Goal: Task Accomplishment & Management: Use online tool/utility

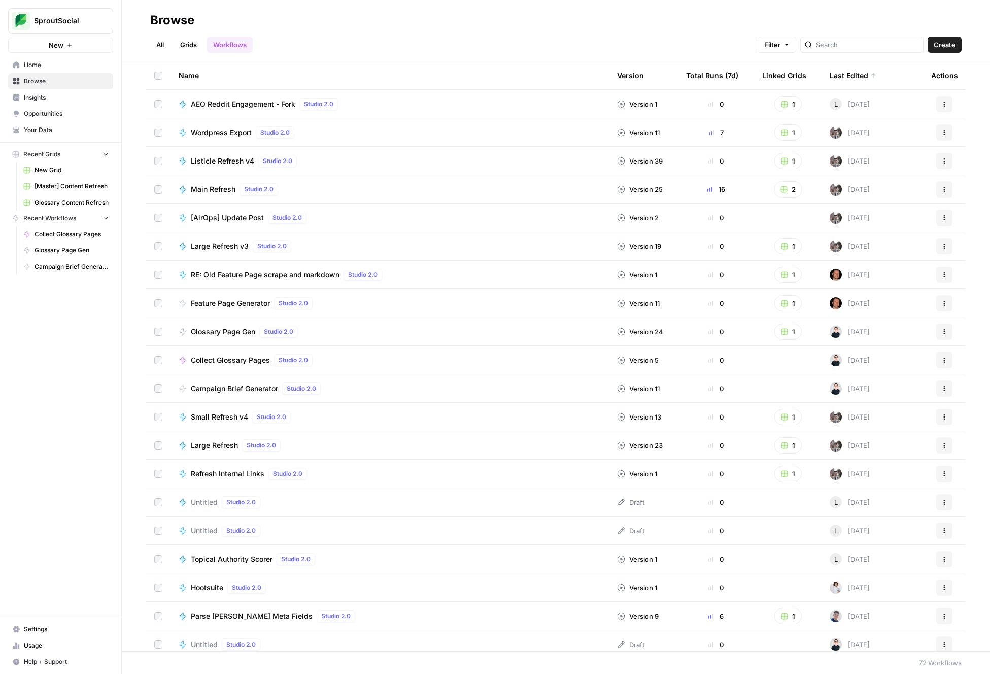
click at [374, 24] on h2 "Browse" at bounding box center [556, 20] width 812 height 16
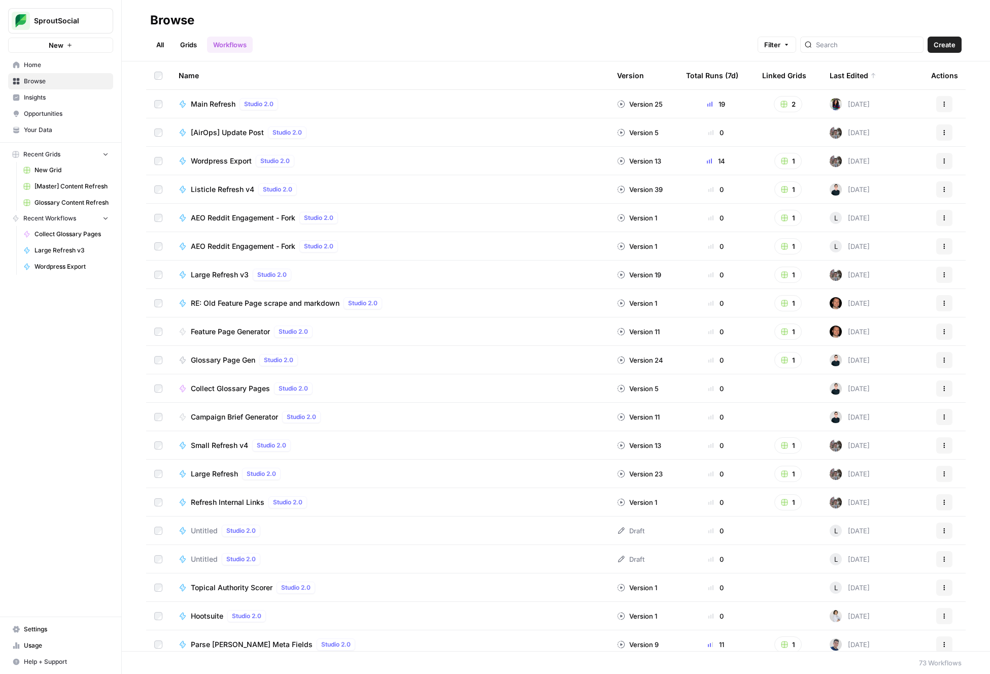
click at [240, 356] on span "Glossary Page Gen" at bounding box center [223, 360] width 64 height 10
click at [256, 329] on span "Feature Page Generator" at bounding box center [230, 331] width 79 height 10
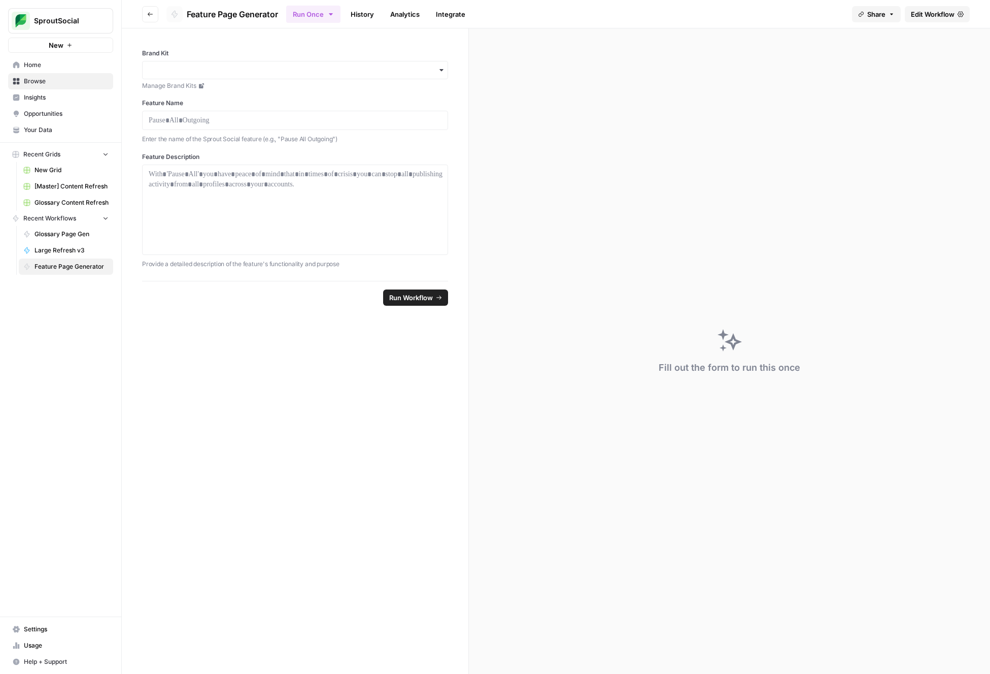
click at [926, 11] on span "Edit Workflow" at bounding box center [933, 14] width 44 height 10
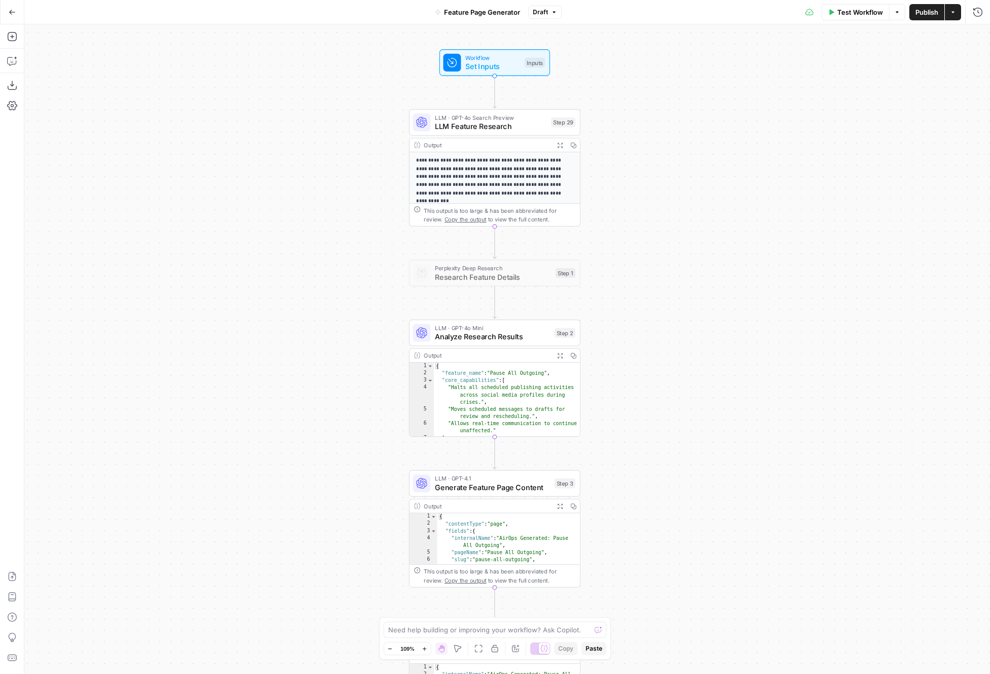
click at [720, 163] on div "**********" at bounding box center [507, 348] width 966 height 649
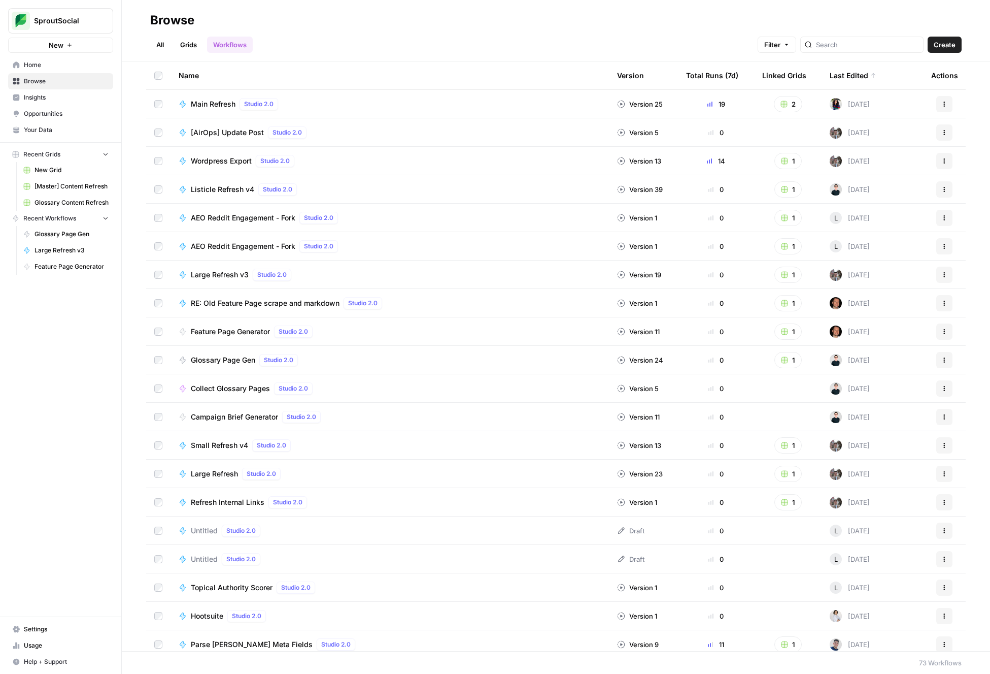
click at [235, 360] on span "Glossary Page Gen" at bounding box center [223, 360] width 64 height 10
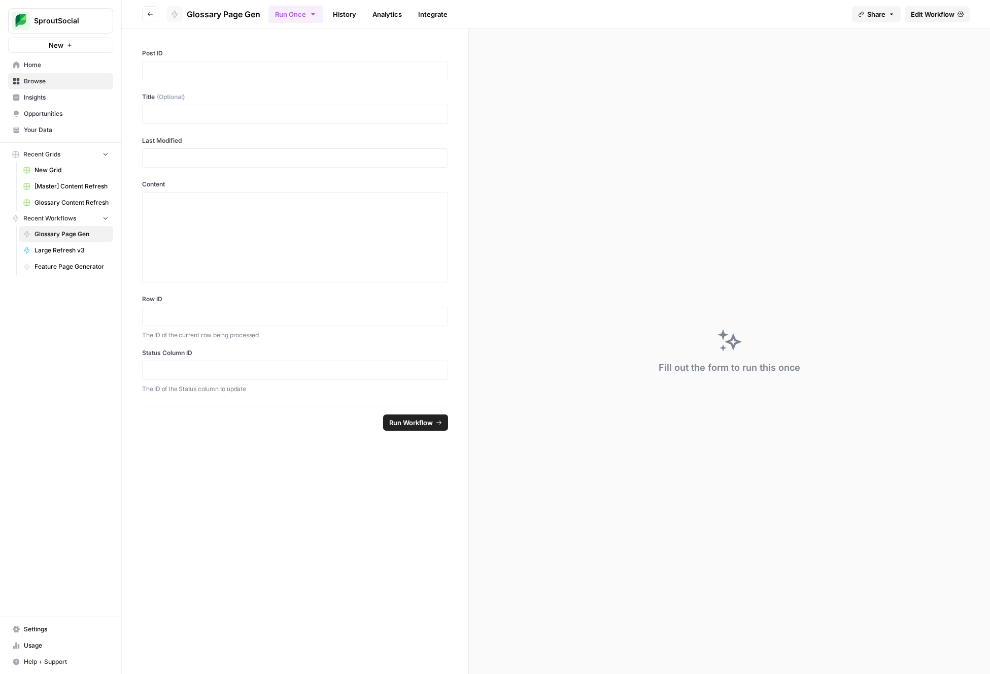
click at [944, 17] on span "Edit Workflow" at bounding box center [933, 14] width 44 height 10
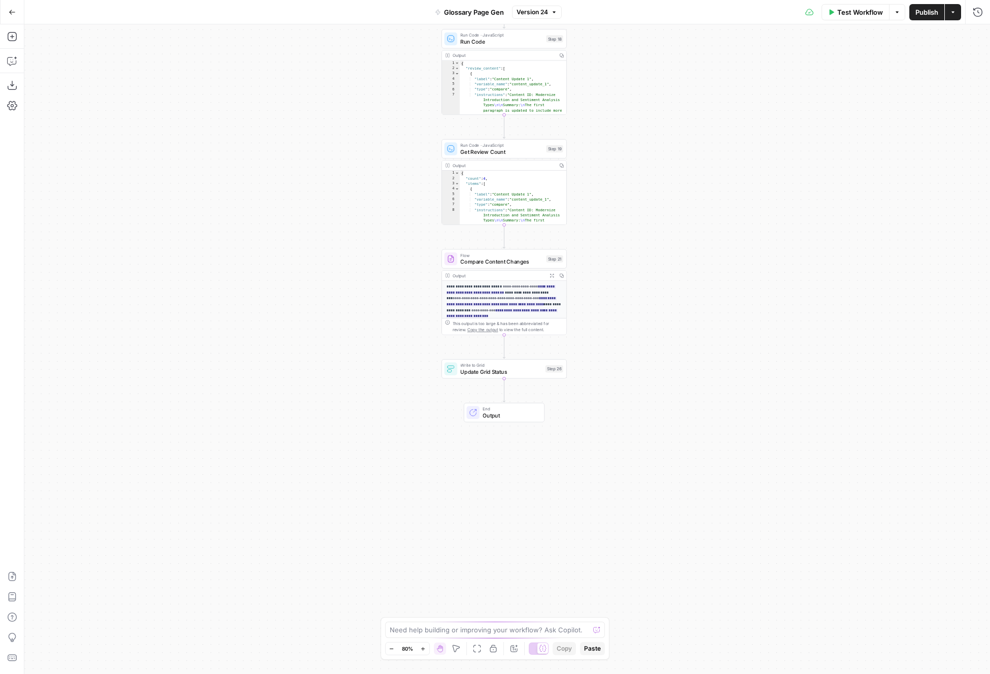
click at [7, 7] on button "Go Back" at bounding box center [12, 12] width 18 height 18
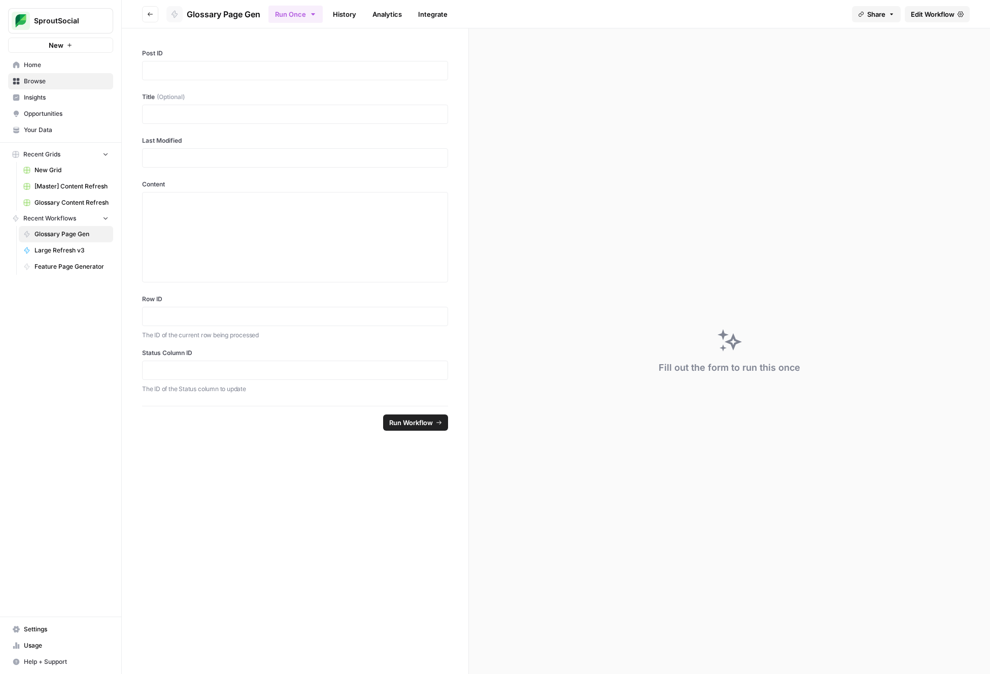
click at [60, 82] on span "Browse" at bounding box center [66, 81] width 85 height 9
click at [144, 15] on button "Go back" at bounding box center [150, 14] width 16 height 16
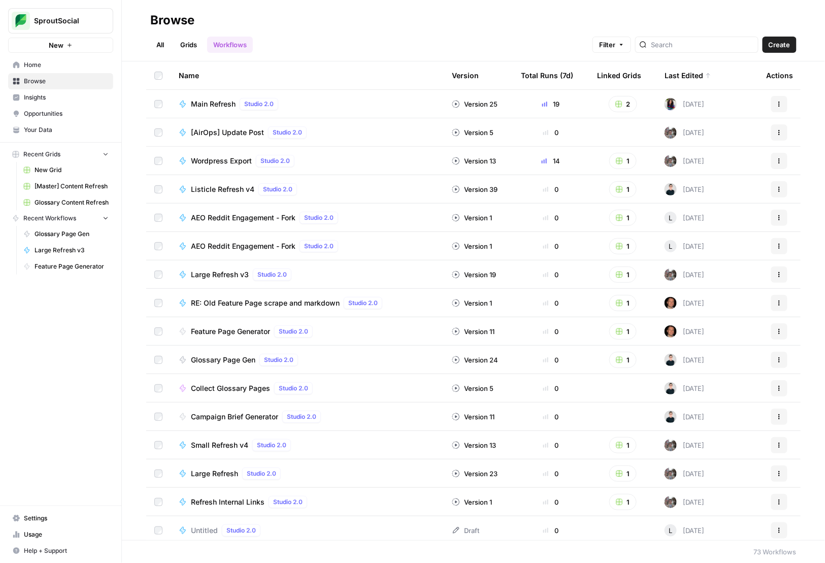
click at [230, 358] on span "Glossary Page Gen" at bounding box center [223, 360] width 64 height 10
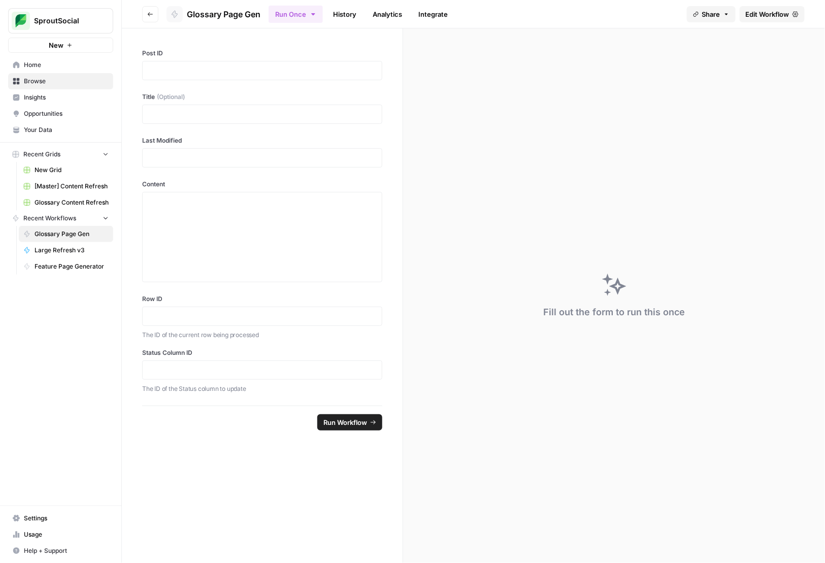
click at [779, 17] on span "Edit Workflow" at bounding box center [768, 14] width 44 height 10
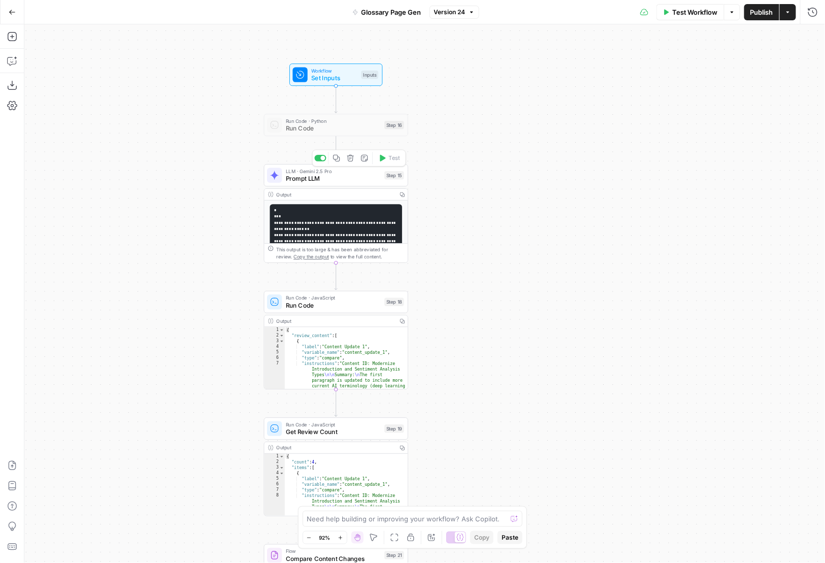
click at [365, 178] on span "Prompt LLM" at bounding box center [333, 178] width 95 height 9
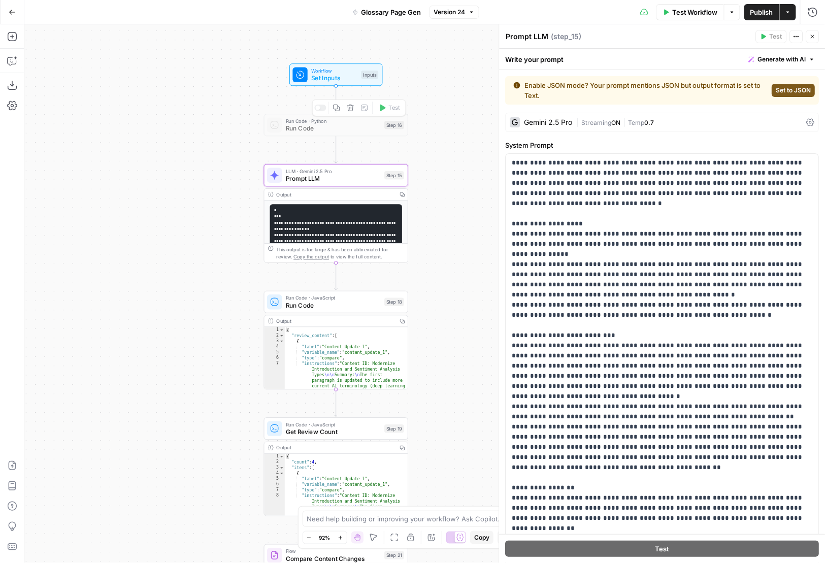
click at [349, 80] on span "Set Inputs" at bounding box center [334, 77] width 46 height 9
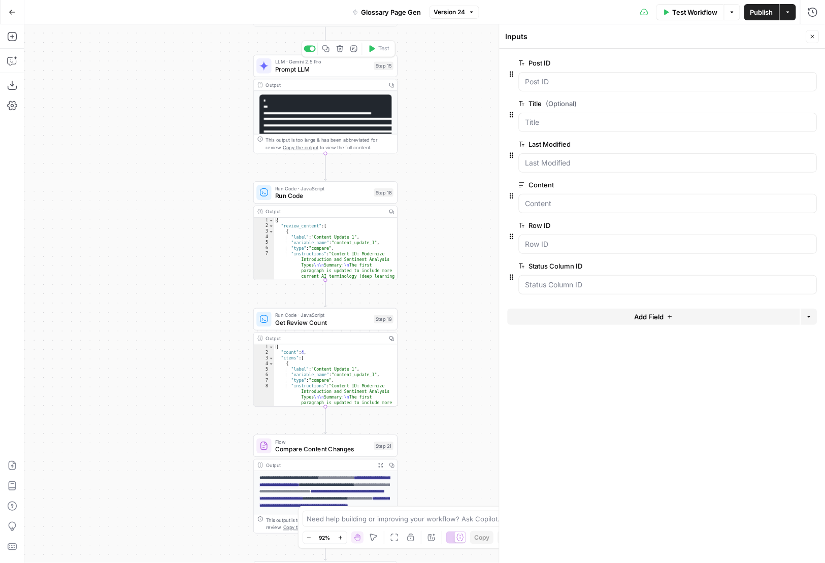
click at [315, 66] on span "Prompt LLM" at bounding box center [322, 68] width 95 height 9
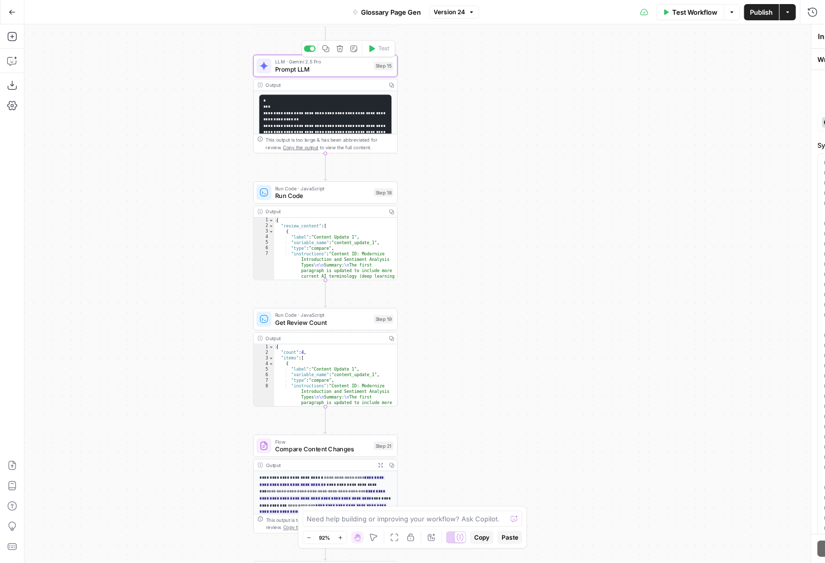
type textarea "Prompt LLM"
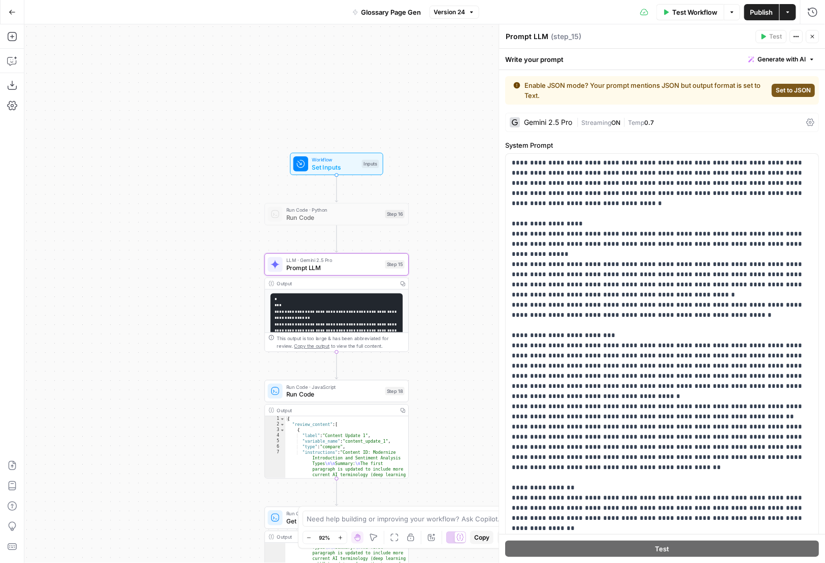
click at [444, 195] on div "Workflow Set Inputs Inputs Run Code · Python Run Code Step 16 LLM · Gemini 2.5 …" at bounding box center [424, 293] width 800 height 539
click at [11, 13] on icon "button" at bounding box center [12, 12] width 7 height 7
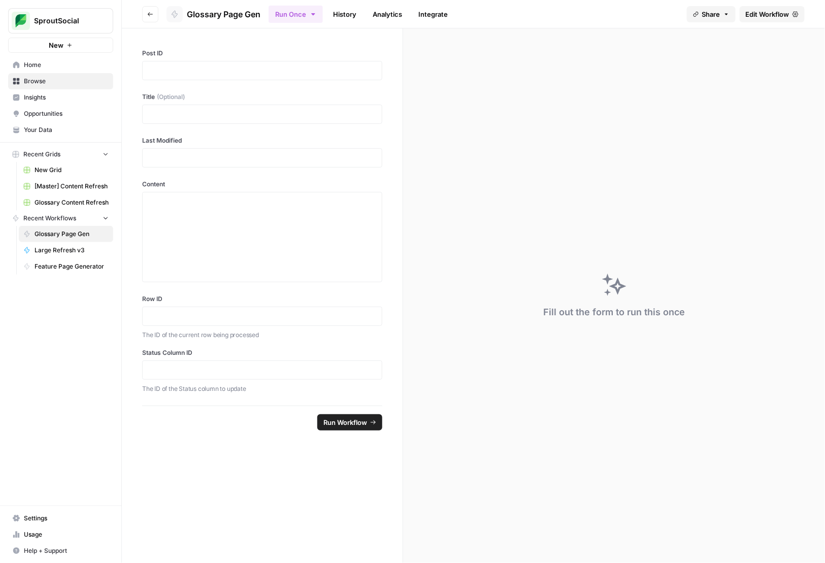
click at [331, 350] on label "Status Column ID" at bounding box center [262, 352] width 240 height 9
click at [186, 314] on p at bounding box center [262, 316] width 227 height 10
click at [150, 15] on icon "button" at bounding box center [150, 14] width 6 height 6
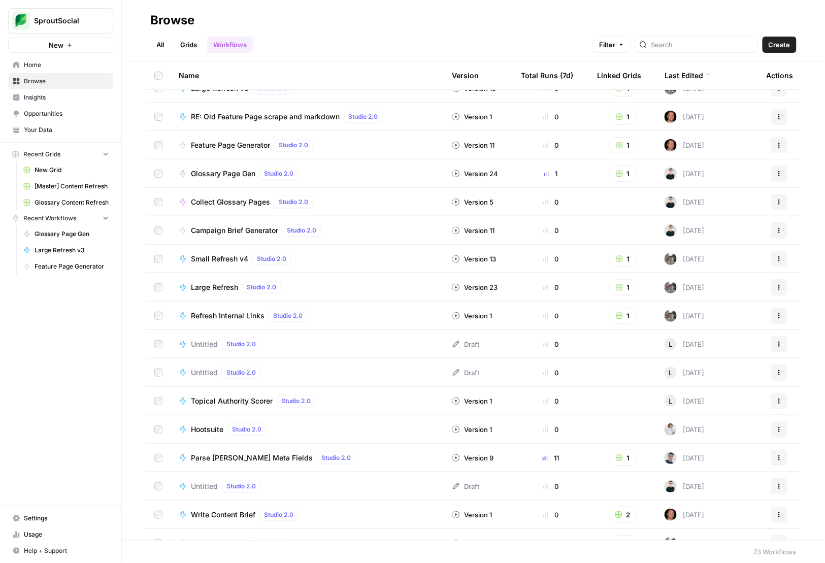
scroll to position [187, 0]
click at [222, 201] on span "Collect Glossary Pages" at bounding box center [230, 201] width 79 height 10
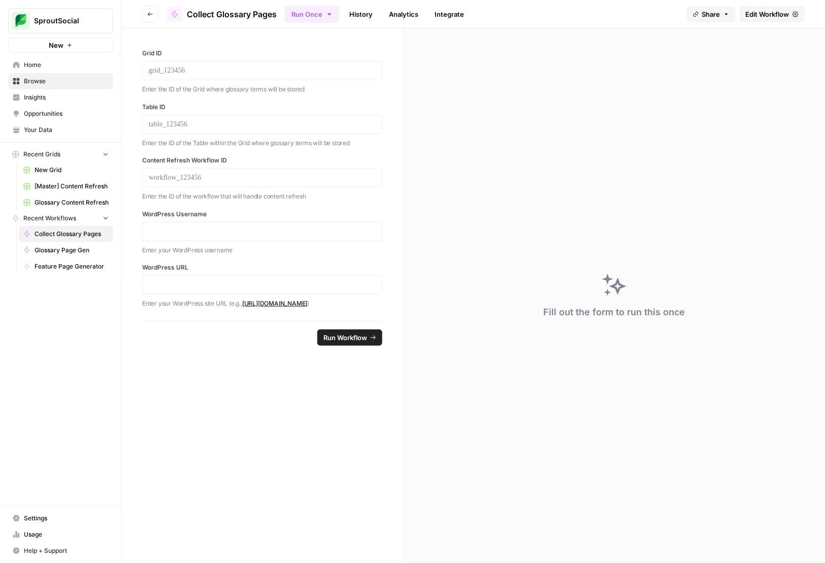
click at [363, 15] on link "History" at bounding box center [361, 14] width 36 height 16
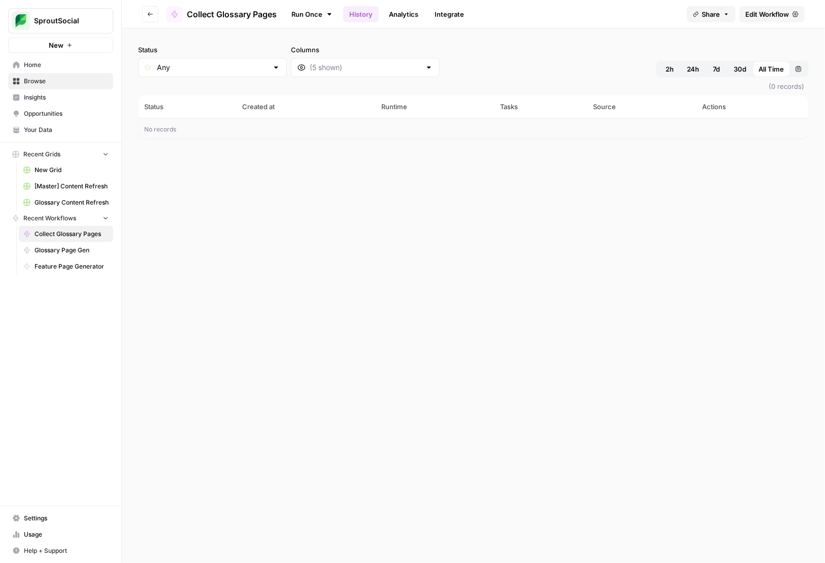
click at [756, 15] on span "Edit Workflow" at bounding box center [768, 14] width 44 height 10
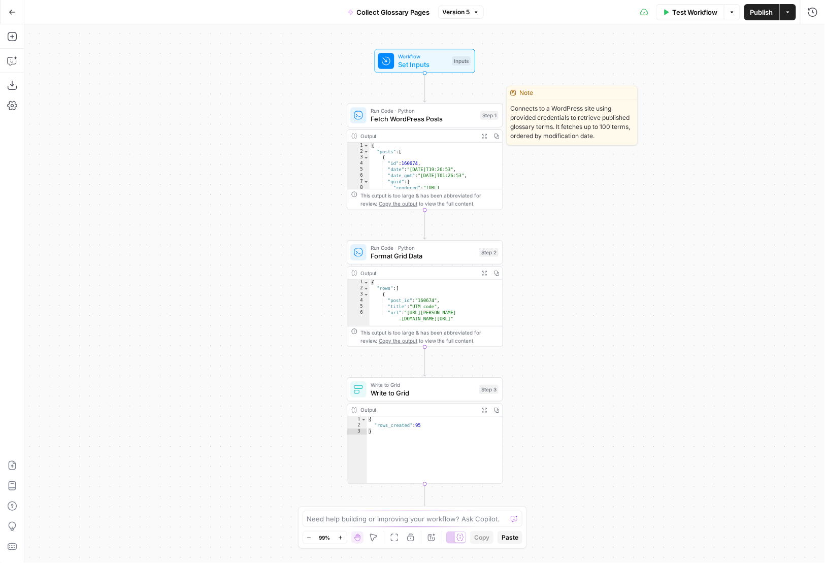
click at [441, 120] on span "Fetch WordPress Posts" at bounding box center [424, 119] width 106 height 10
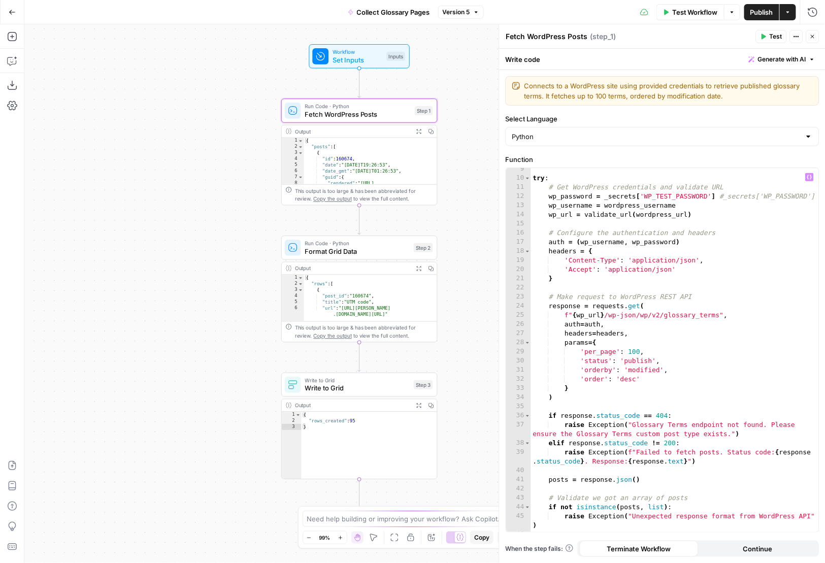
scroll to position [175, 0]
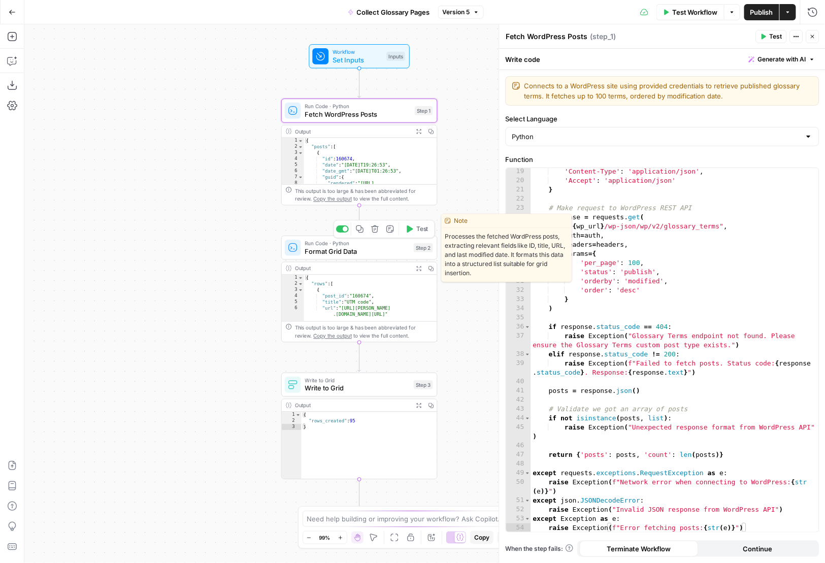
click at [355, 251] on span "Format Grid Data" at bounding box center [357, 251] width 105 height 10
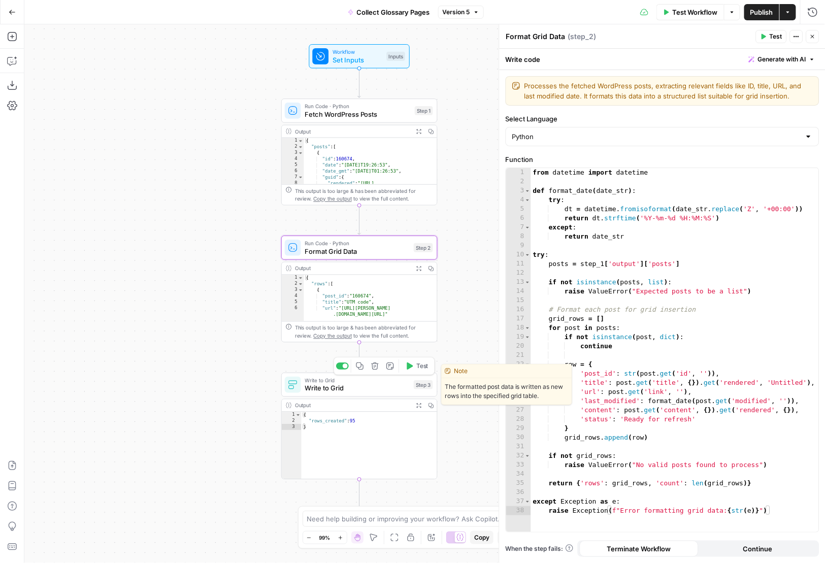
click at [381, 389] on span "Write to Grid" at bounding box center [357, 388] width 105 height 10
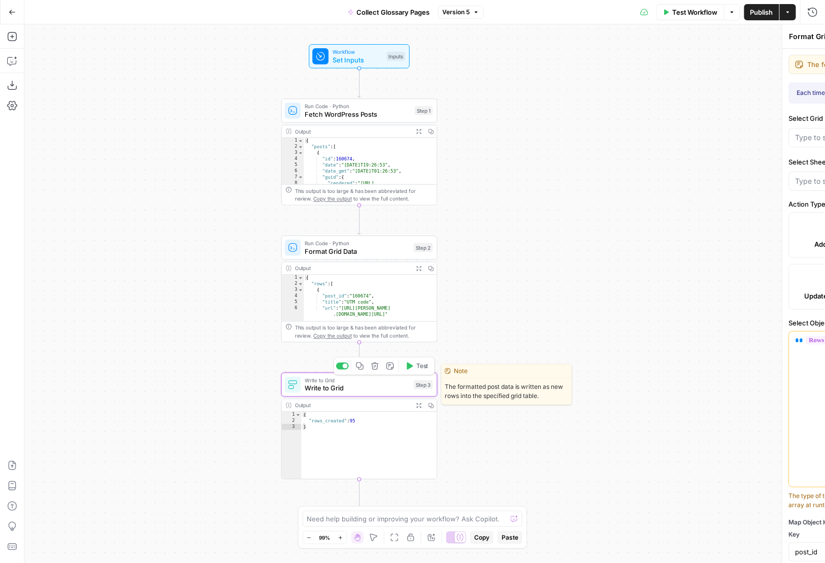
type textarea "Write to Grid"
type input "post_id"
type input "title"
type input "url"
type input "last_modified"
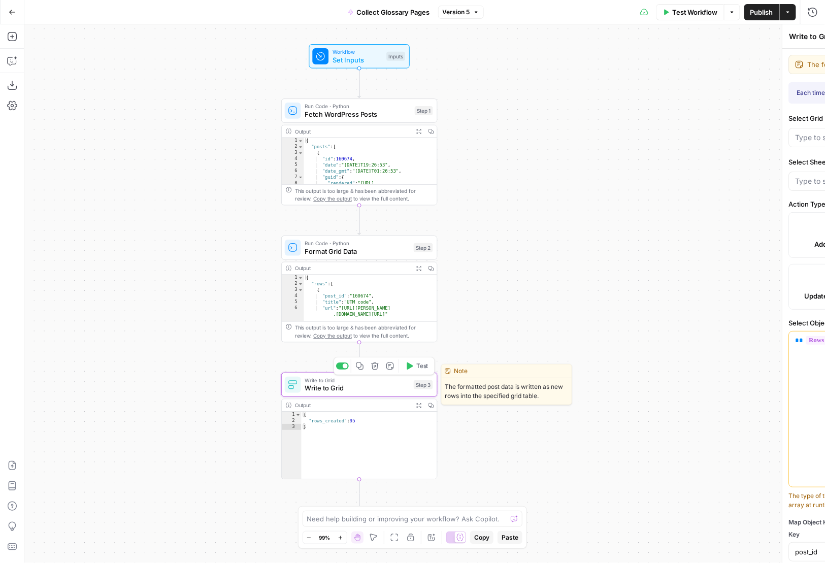
type input "status"
type input "content"
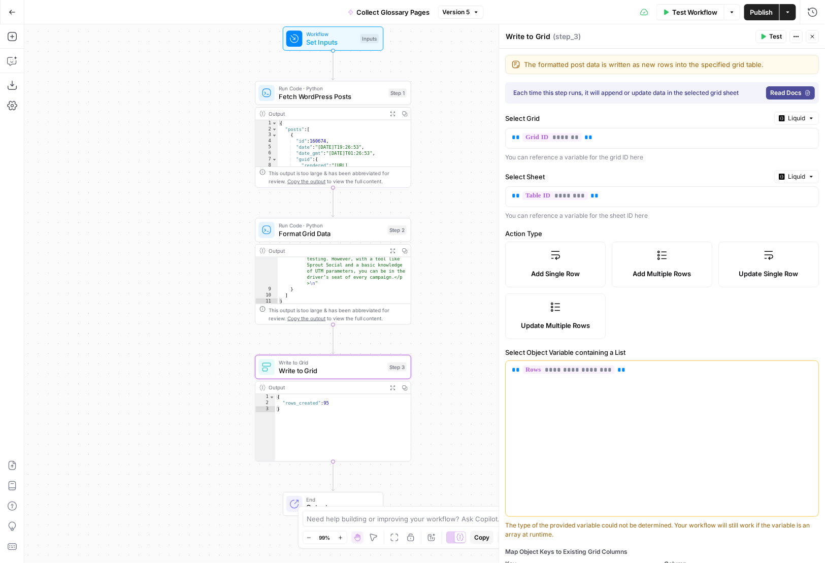
scroll to position [714, 0]
click at [466, 293] on div "Workflow Set Inputs Inputs Run Code · Python Fetch WordPress Posts Step 1 Outpu…" at bounding box center [424, 293] width 800 height 539
click at [457, 142] on div "Workflow Set Inputs Inputs Run Code · Python Fetch WordPress Posts Step 1 Outpu…" at bounding box center [424, 293] width 800 height 539
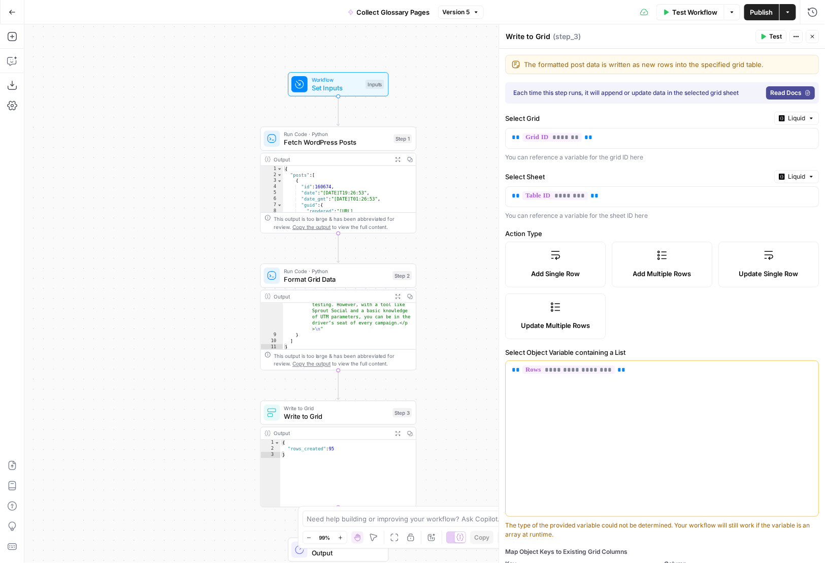
click at [462, 103] on div "Workflow Set Inputs Inputs Run Code · Python Fetch WordPress Posts Step 1 Outpu…" at bounding box center [424, 293] width 800 height 539
click at [686, 13] on span "Test Workflow" at bounding box center [695, 12] width 46 height 10
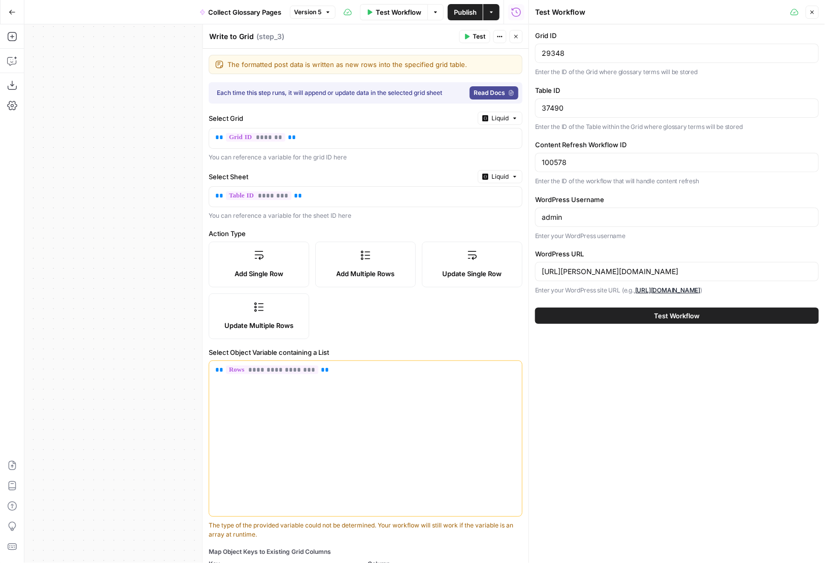
click at [665, 316] on span "Test Workflow" at bounding box center [677, 316] width 46 height 10
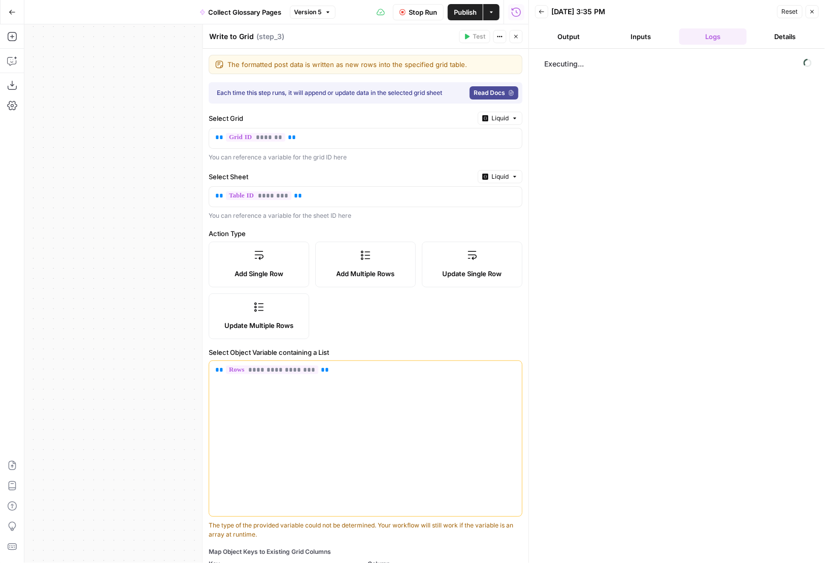
click at [483, 94] on span "Read Docs" at bounding box center [489, 92] width 31 height 9
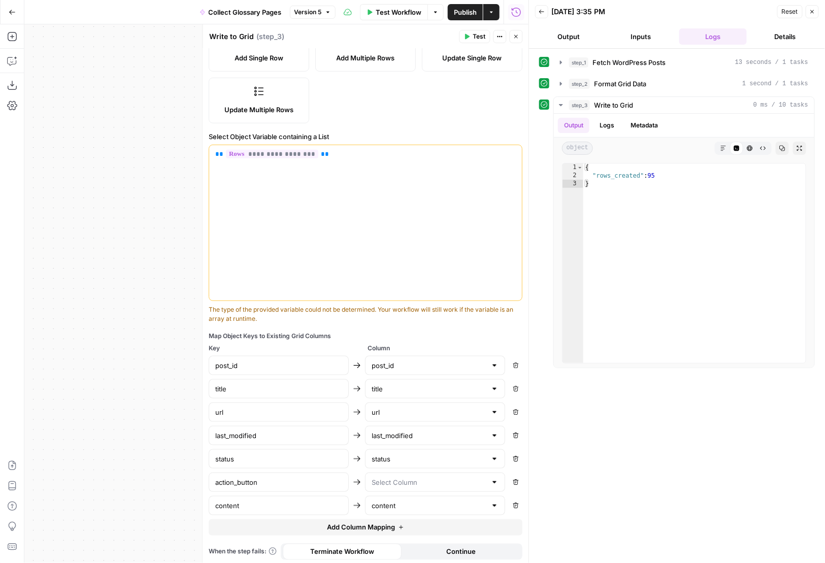
click at [520, 34] on button "Close" at bounding box center [516, 36] width 13 height 13
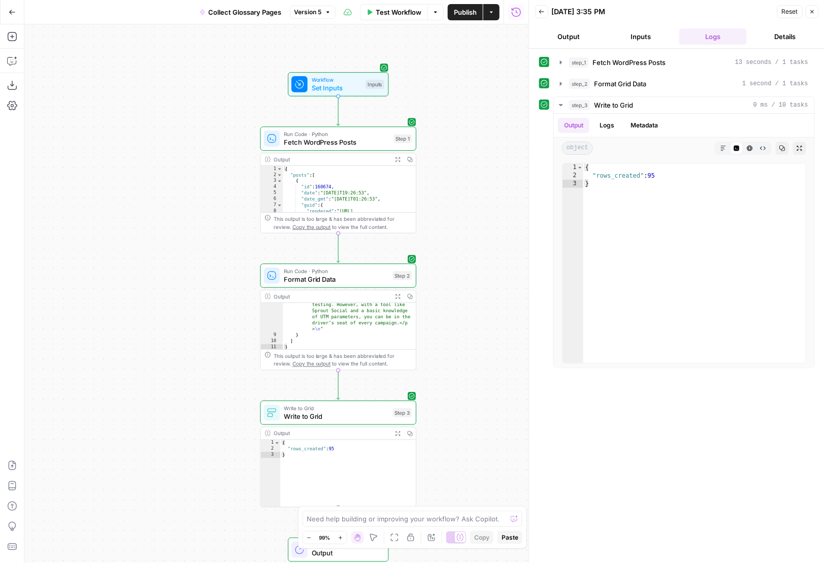
click at [766, 42] on button "Details" at bounding box center [785, 36] width 68 height 16
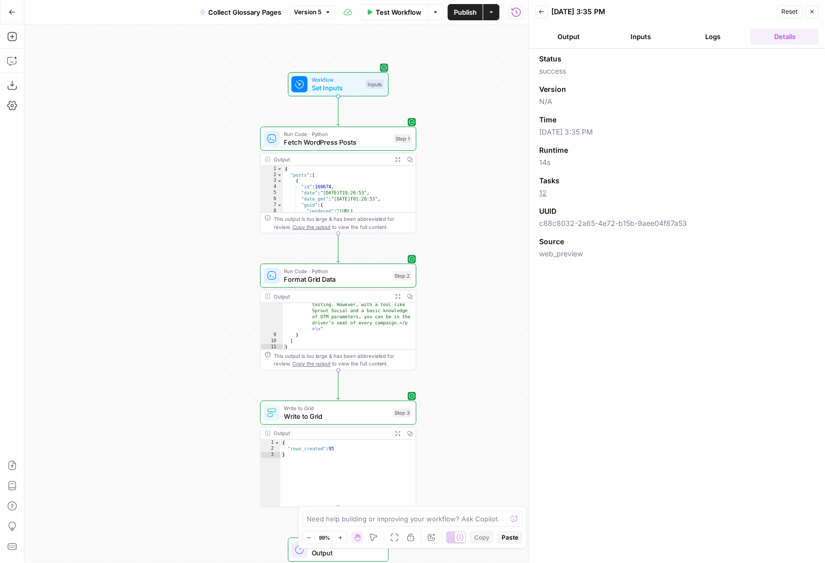
click at [597, 22] on header "Back 09/09/25 at 3:35 PM Reset Close Output Inputs Logs Details" at bounding box center [677, 24] width 296 height 49
click at [557, 43] on button "Output" at bounding box center [569, 36] width 68 height 16
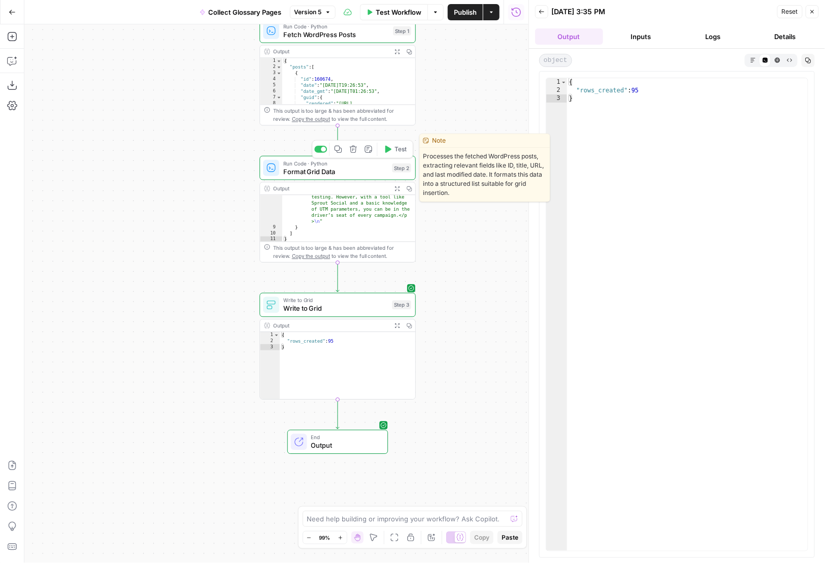
click at [364, 172] on span "Format Grid Data" at bounding box center [335, 171] width 105 height 10
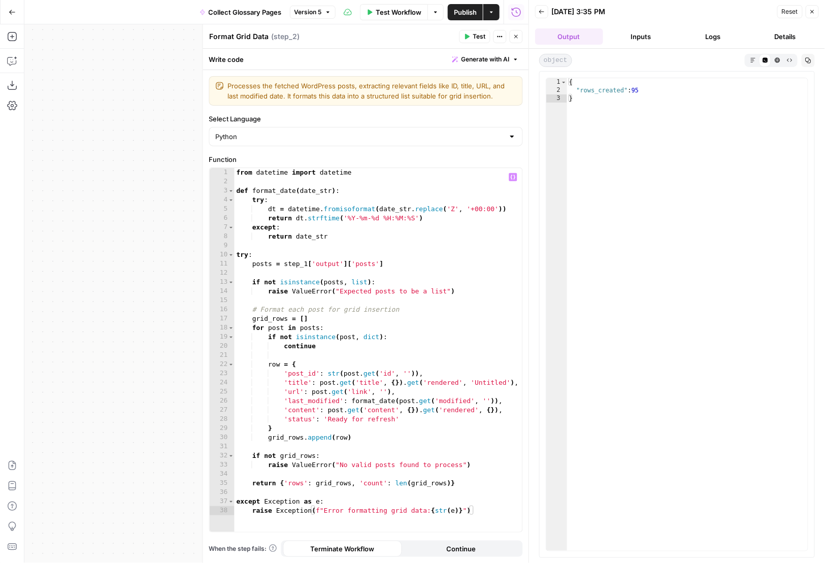
type textarea "**********"
drag, startPoint x: 269, startPoint y: 439, endPoint x: 356, endPoint y: 433, distance: 88.0
click at [356, 433] on div "from datetime import datetime def format_date ( date_str ) : try : dt = datetim…" at bounding box center [379, 359] width 288 height 383
click at [415, 155] on label "Function" at bounding box center [366, 159] width 314 height 10
click at [517, 39] on icon "button" at bounding box center [516, 37] width 6 height 6
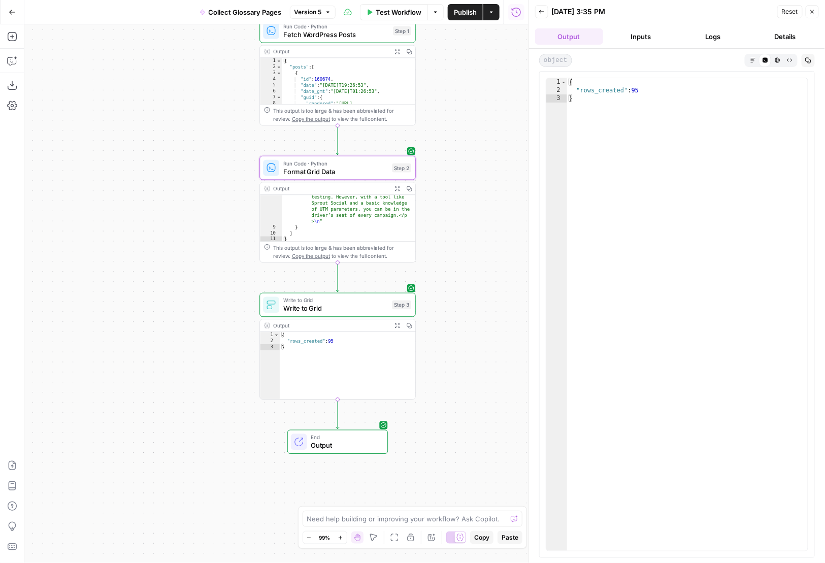
click at [468, 244] on div "Workflow Set Inputs Inputs Run Code · Python Fetch WordPress Posts Step 1 Outpu…" at bounding box center [276, 293] width 504 height 539
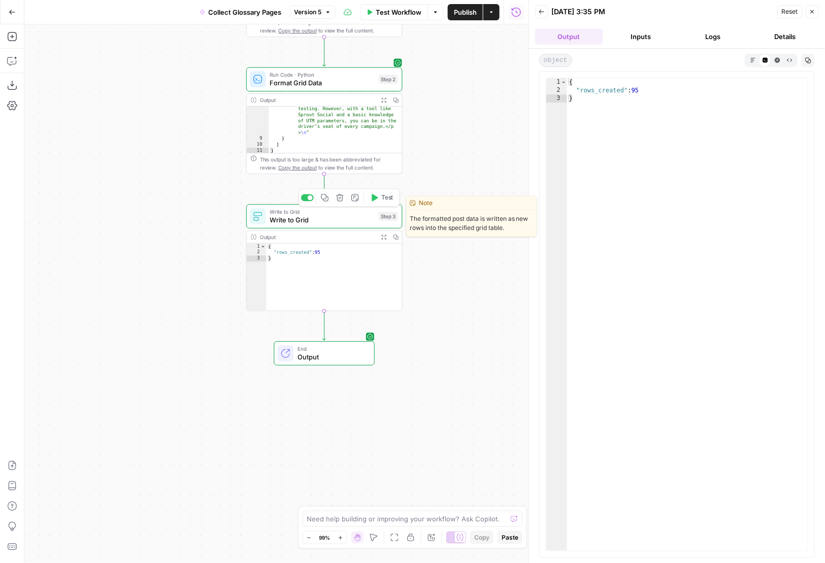
click at [358, 222] on span "Write to Grid" at bounding box center [322, 220] width 105 height 10
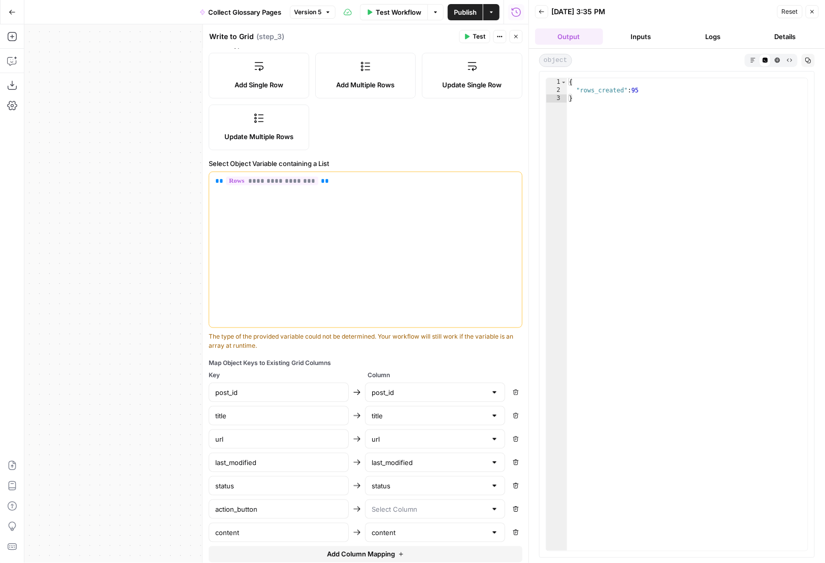
scroll to position [216, 0]
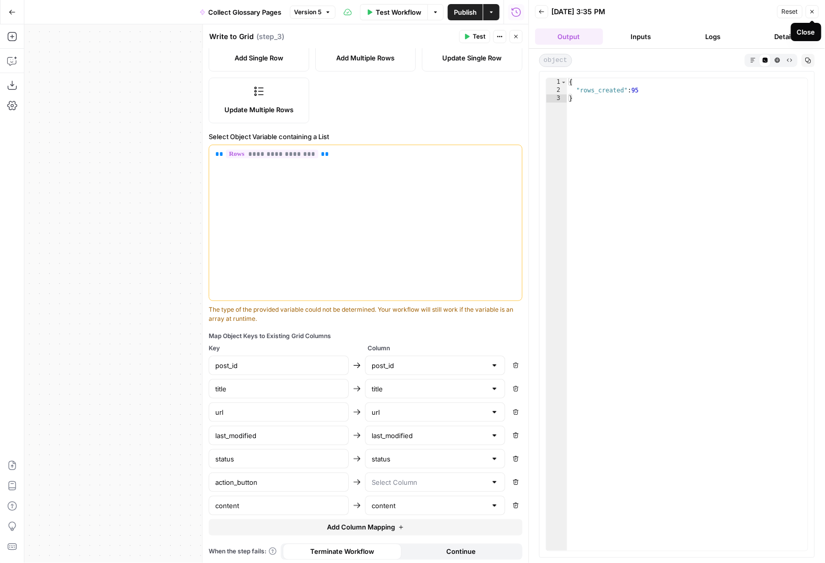
click at [817, 13] on button "Close" at bounding box center [812, 11] width 13 height 13
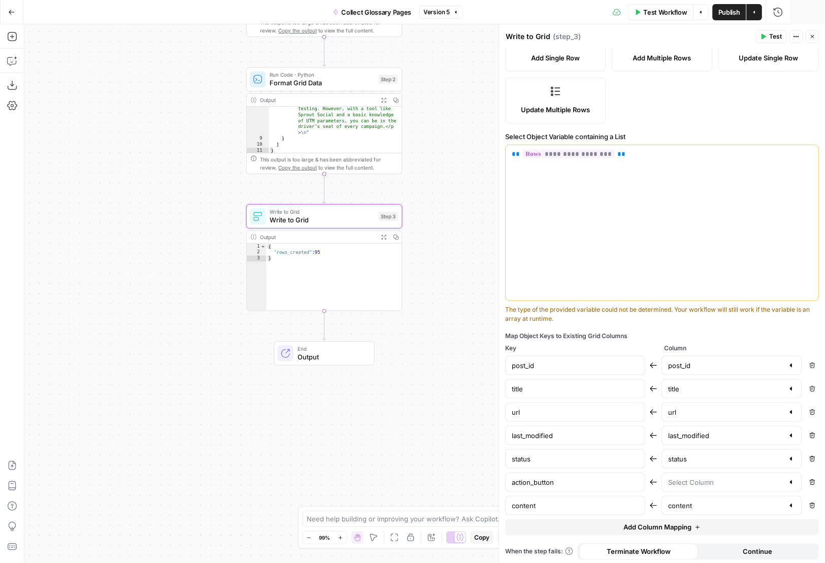
scroll to position [0, 0]
click at [812, 34] on icon "button" at bounding box center [813, 37] width 6 height 6
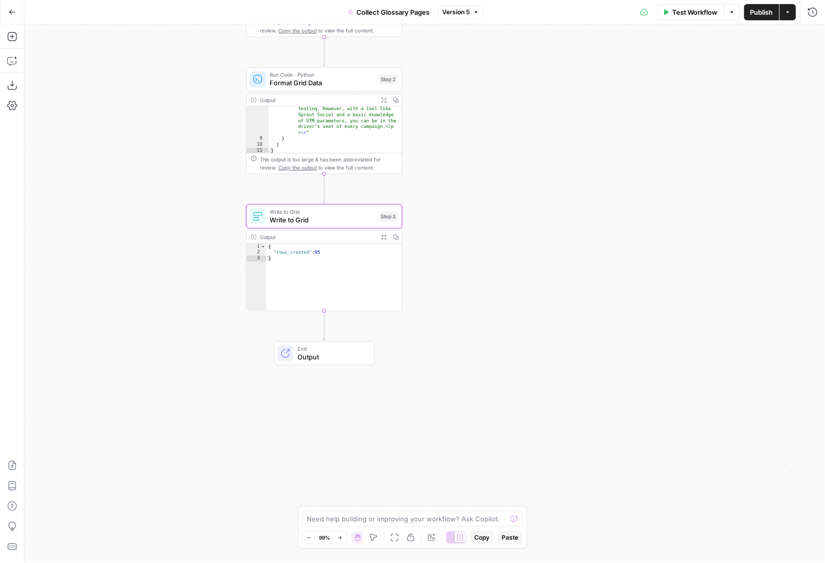
click at [558, 303] on div "Workflow Set Inputs Inputs Run Code · Python Fetch WordPress Posts Step 1 Outpu…" at bounding box center [424, 293] width 800 height 539
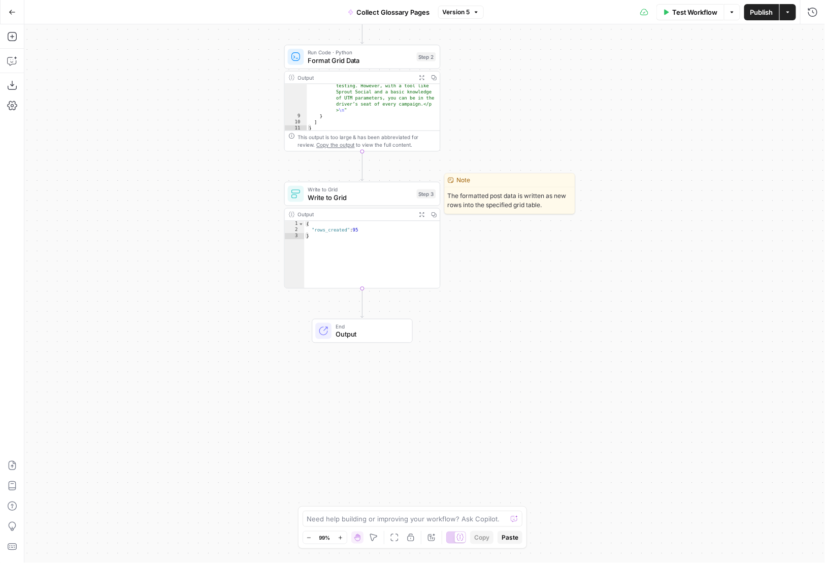
click at [382, 191] on span "Write to Grid" at bounding box center [360, 189] width 105 height 8
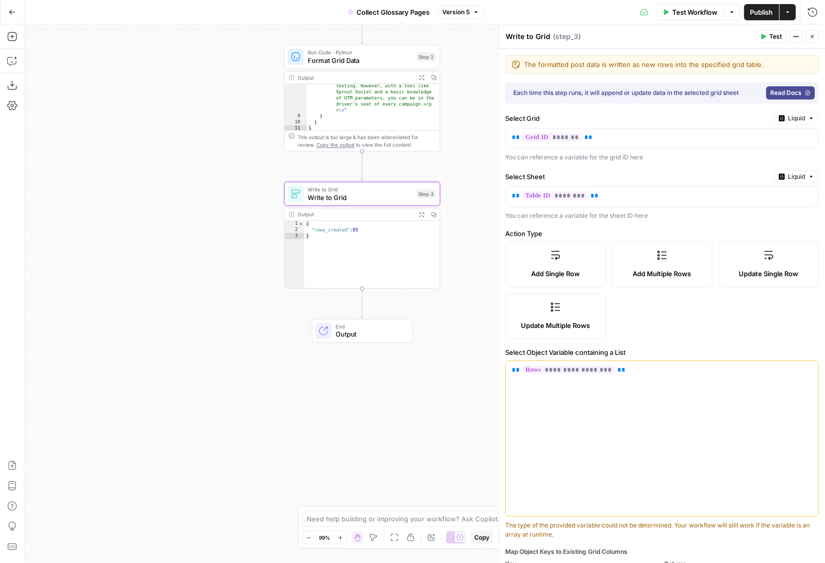
click at [702, 107] on div "**********" at bounding box center [662, 415] width 326 height 733
click at [462, 155] on div "Workflow Set Inputs Inputs Run Code · Python Fetch WordPress Posts Step 1 Outpu…" at bounding box center [424, 293] width 800 height 539
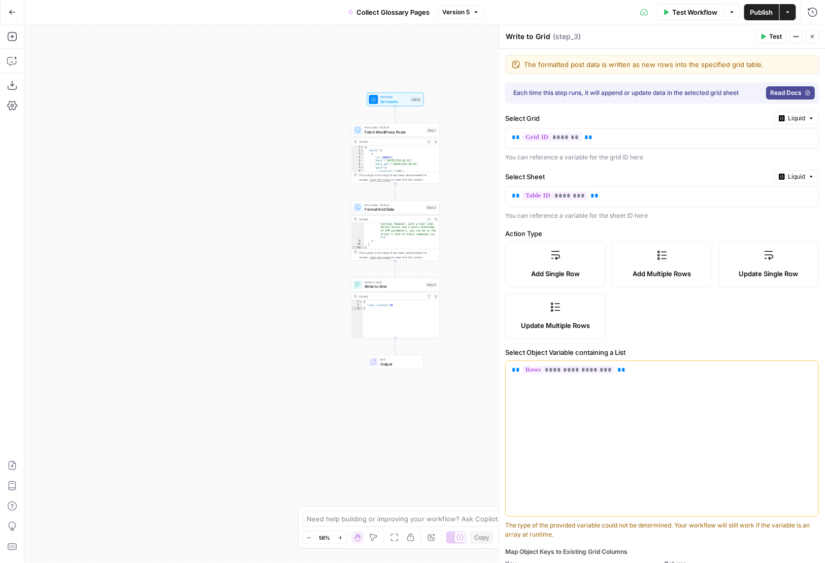
click at [307, 86] on div "Workflow Set Inputs Inputs Run Code · Python Fetch WordPress Posts Step 1 Outpu…" at bounding box center [424, 293] width 800 height 539
click at [8, 35] on icon "button" at bounding box center [11, 36] width 9 height 9
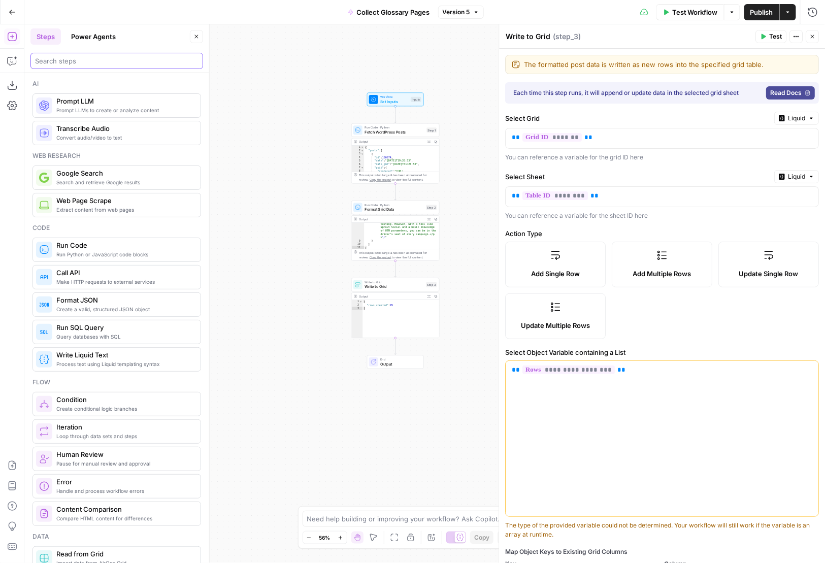
click at [77, 60] on input "search" at bounding box center [116, 61] width 163 height 10
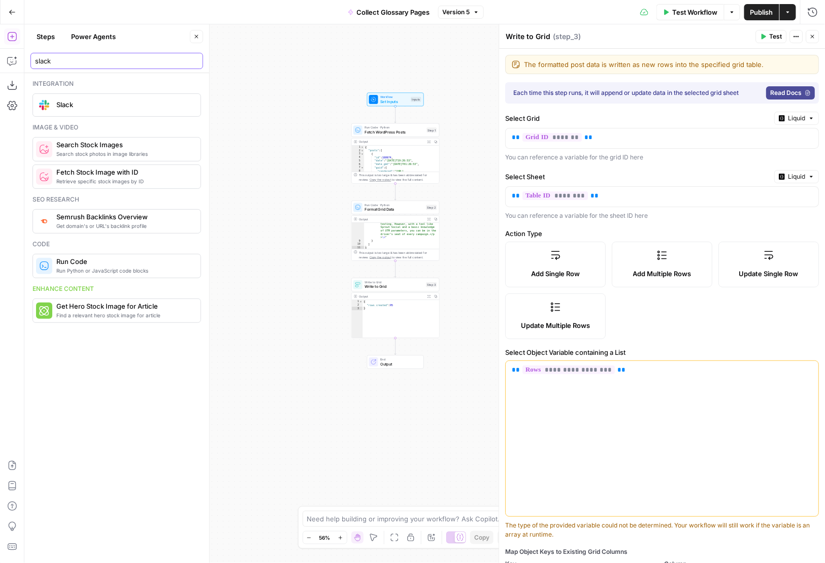
type input "slack"
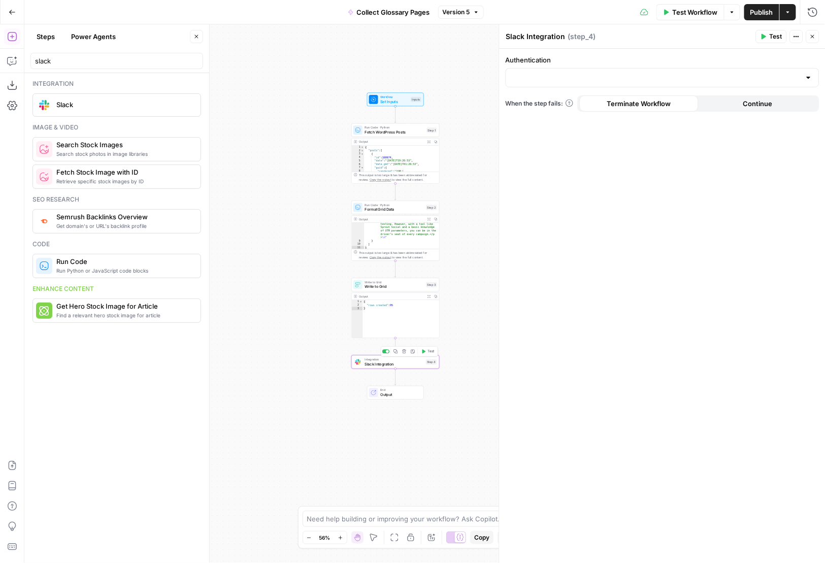
click at [399, 363] on span "Slack Integration" at bounding box center [393, 364] width 59 height 6
click at [619, 84] on div at bounding box center [663, 77] width 314 height 19
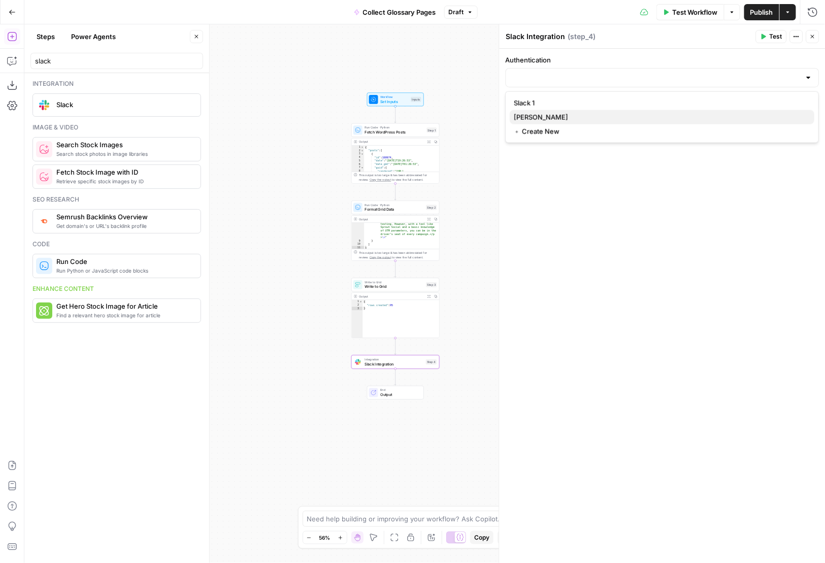
click at [602, 114] on span "Slack - Stanton" at bounding box center [660, 117] width 292 height 10
type input "Slack - Stanton"
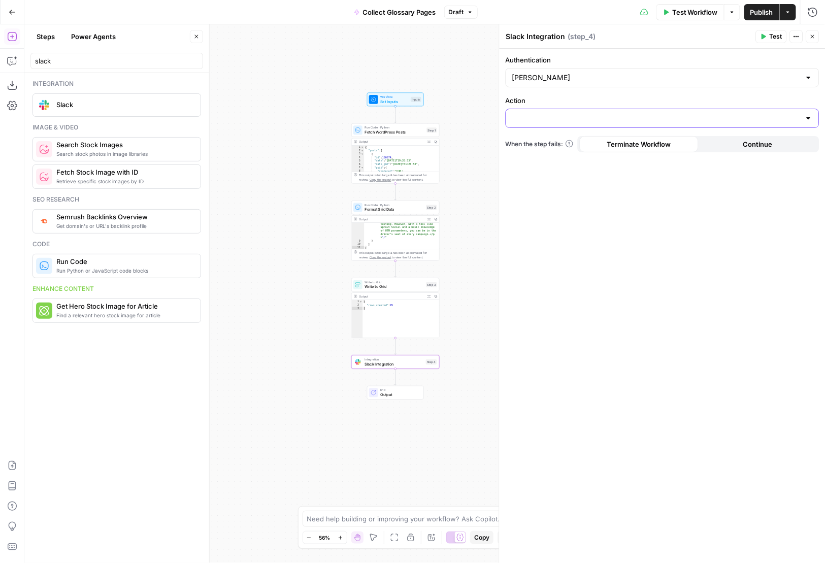
click at [602, 114] on input "Action" at bounding box center [656, 118] width 288 height 10
click at [603, 138] on span "Send Channel Message" at bounding box center [660, 143] width 292 height 10
type input "Send Channel Message"
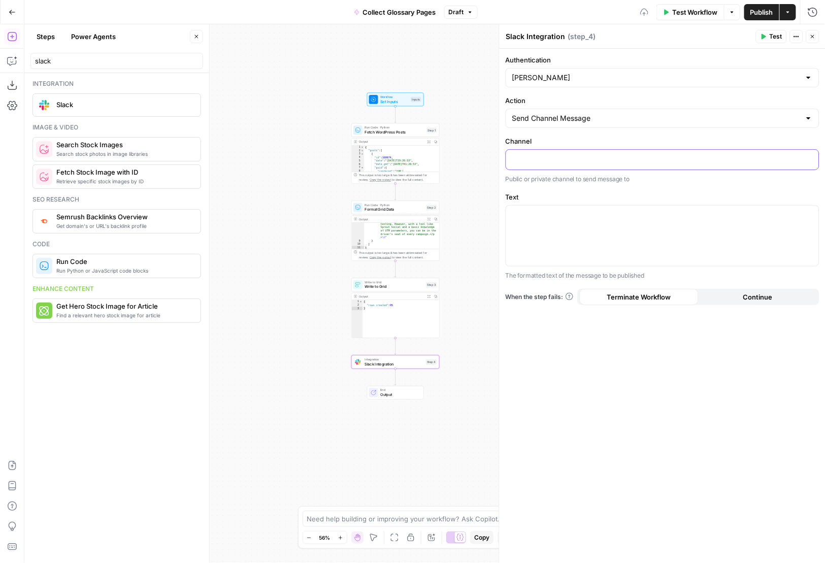
click at [594, 156] on p at bounding box center [662, 159] width 300 height 10
click at [607, 158] on p at bounding box center [662, 159] width 300 height 10
click at [601, 248] on div at bounding box center [662, 236] width 313 height 60
click at [775, 35] on span "Test" at bounding box center [776, 36] width 13 height 9
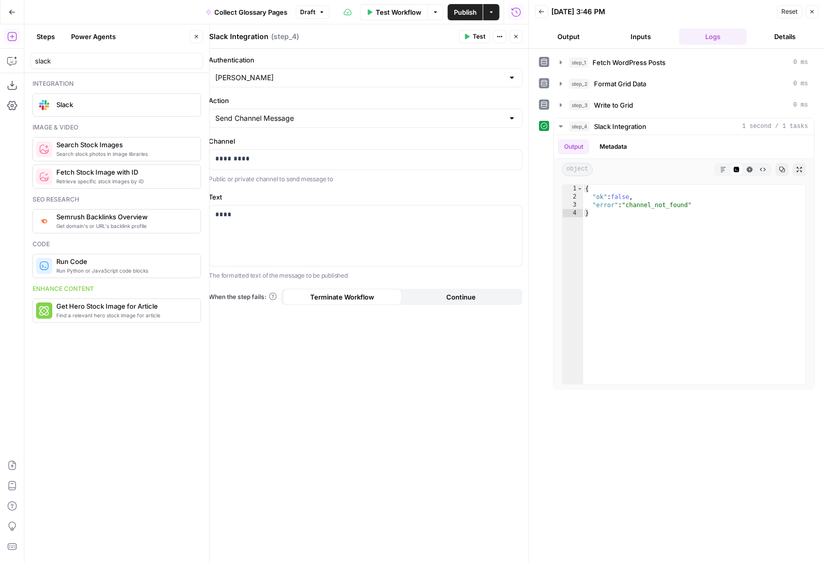
click at [172, 85] on div "Integration" at bounding box center [116, 83] width 169 height 9
click at [316, 231] on div "****" at bounding box center [366, 236] width 313 height 60
click at [527, 240] on div at bounding box center [529, 281] width 10 height 563
drag, startPoint x: 527, startPoint y: 240, endPoint x: 532, endPoint y: 242, distance: 5.3
click at [532, 242] on div at bounding box center [533, 281] width 10 height 563
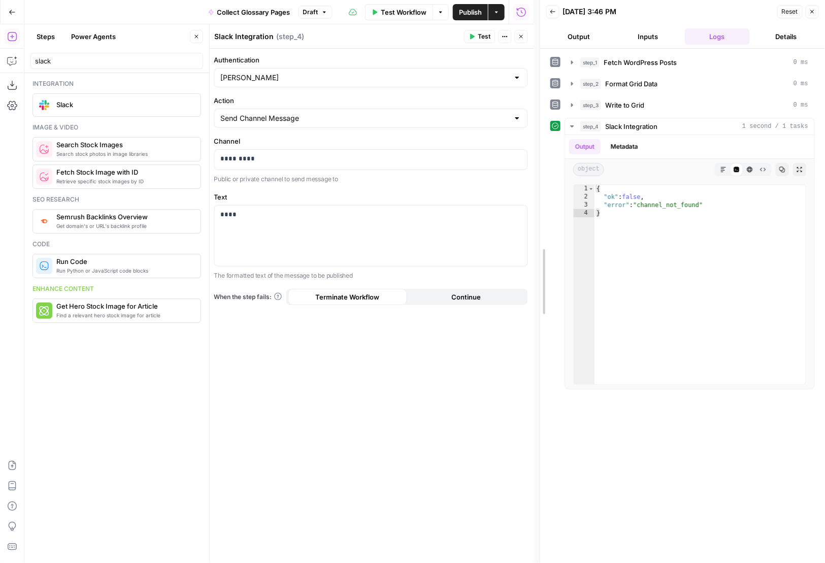
drag, startPoint x: 532, startPoint y: 242, endPoint x: 539, endPoint y: 242, distance: 6.6
click at [539, 242] on div at bounding box center [540, 281] width 10 height 563
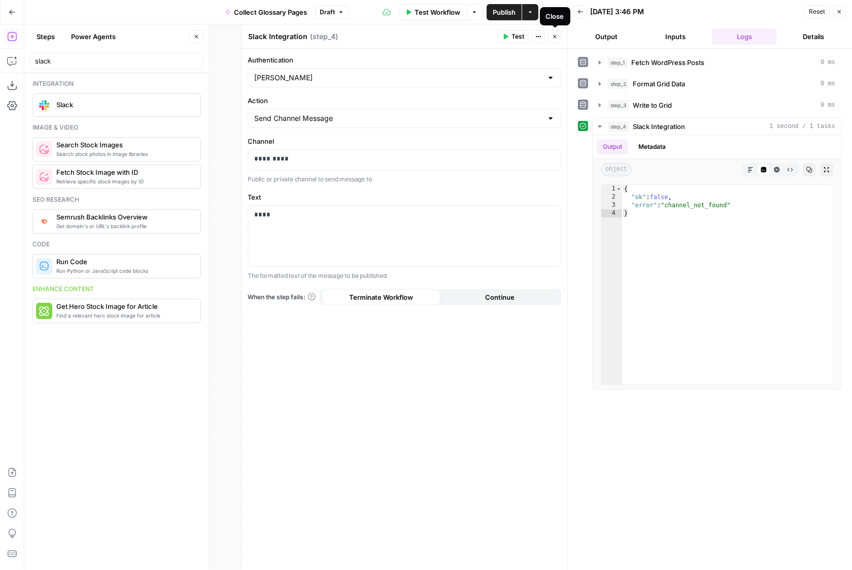
click at [558, 38] on button "Close" at bounding box center [554, 36] width 13 height 13
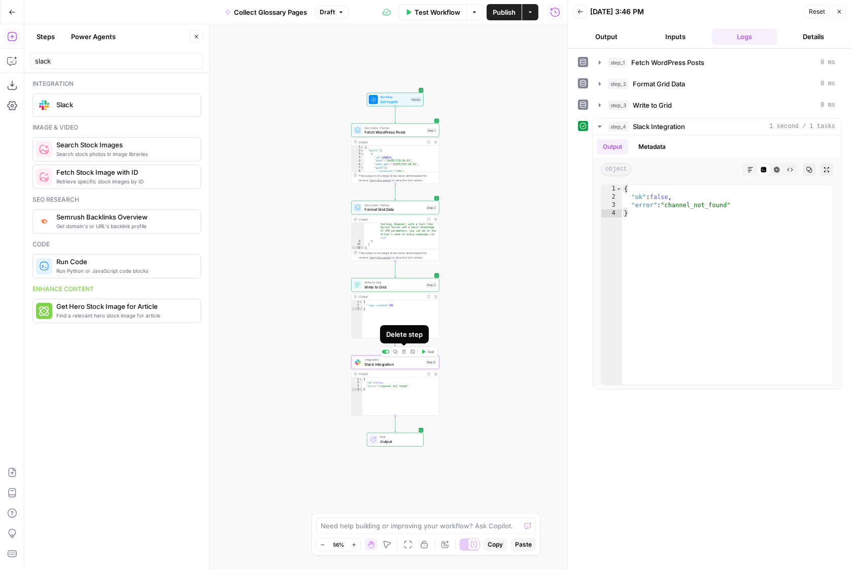
click at [406, 351] on icon "button" at bounding box center [404, 351] width 5 height 5
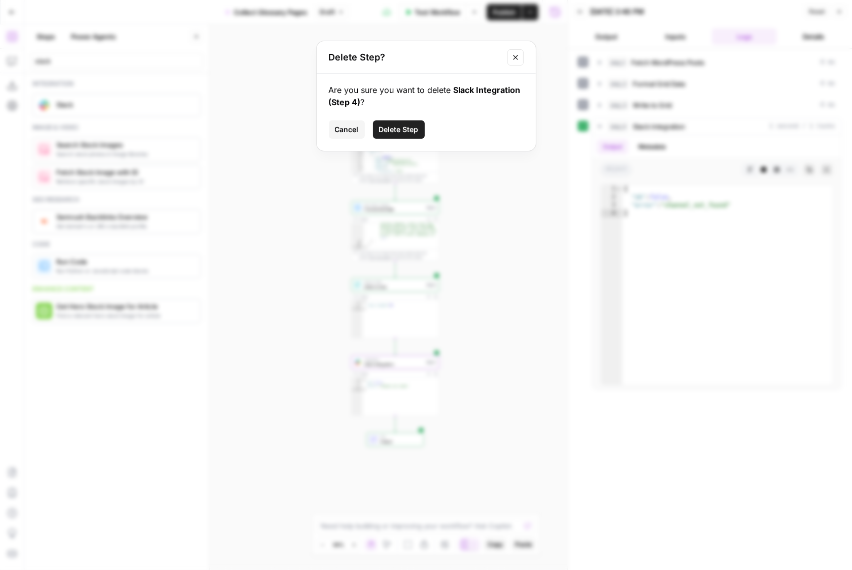
click at [410, 123] on button "Delete Step" at bounding box center [399, 129] width 52 height 18
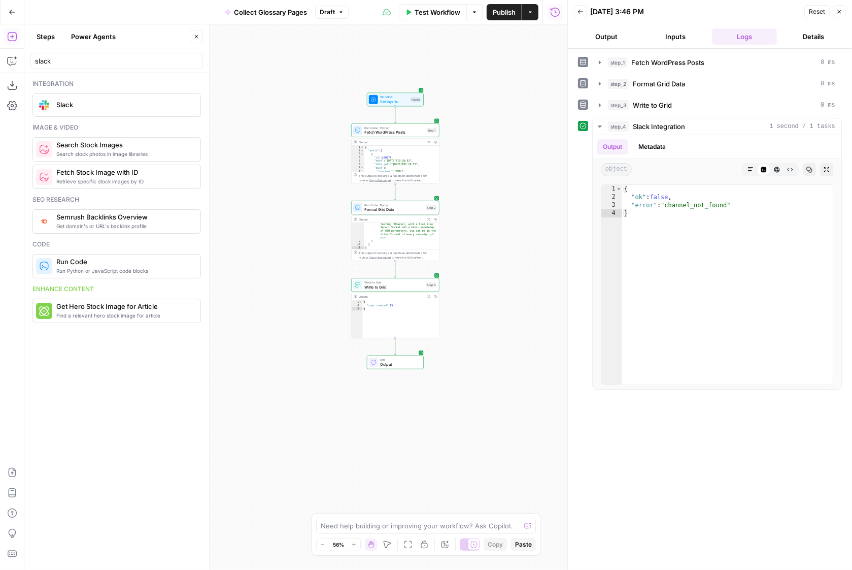
click at [509, 228] on div "Workflow Set Inputs Inputs Run Code · Python Fetch WordPress Posts Step 1 Outpu…" at bounding box center [295, 296] width 543 height 545
click at [17, 8] on button "Go Back" at bounding box center [12, 12] width 18 height 18
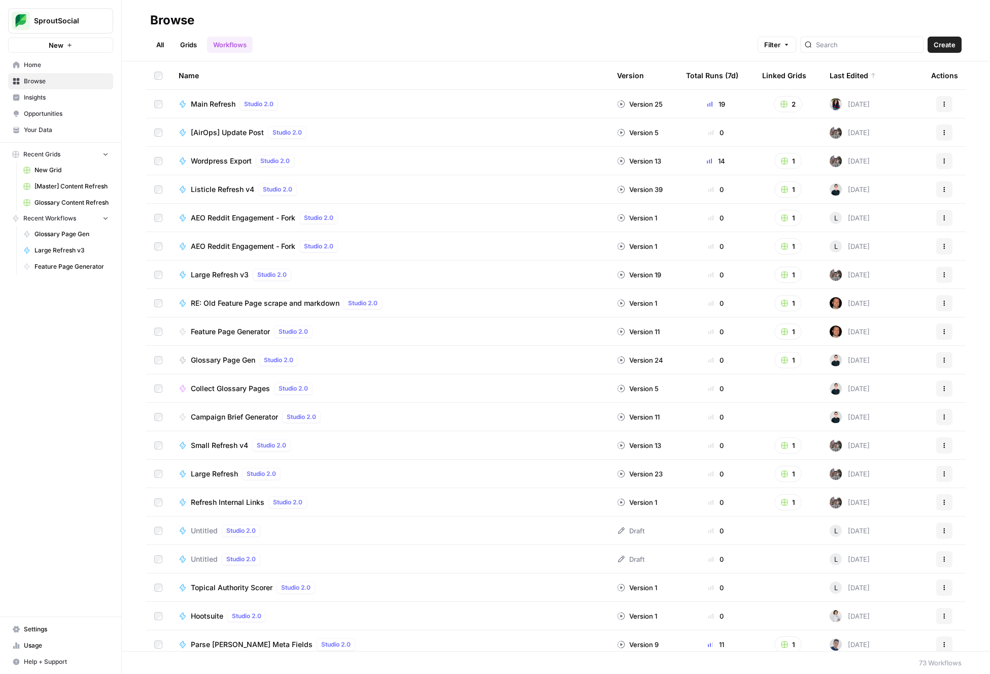
click at [195, 45] on link "Grids" at bounding box center [188, 45] width 29 height 16
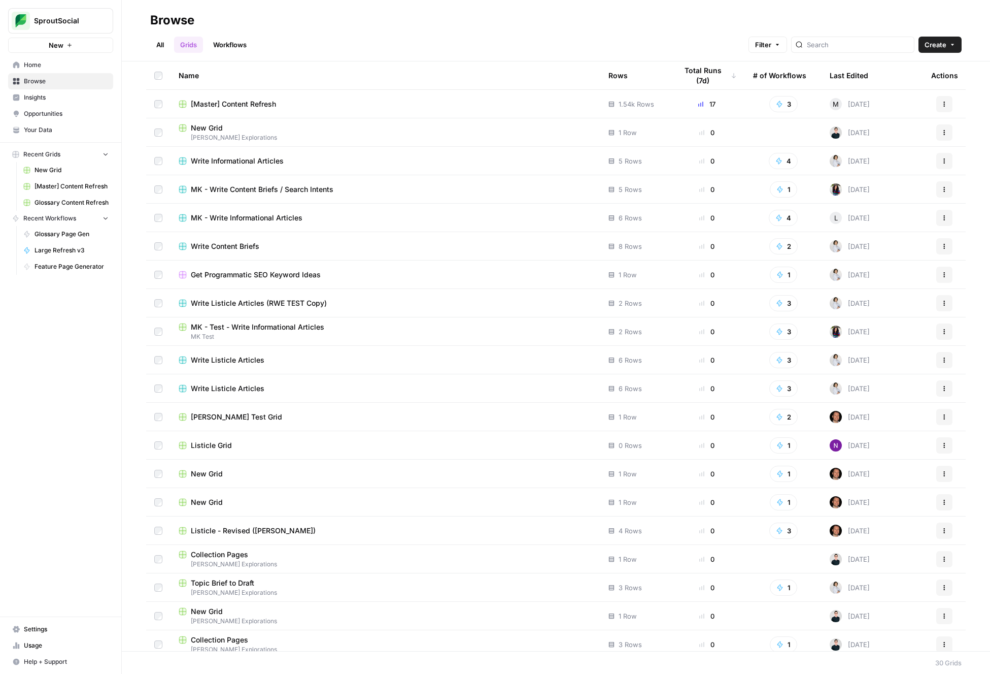
click at [858, 77] on div "Last Edited" at bounding box center [849, 75] width 39 height 28
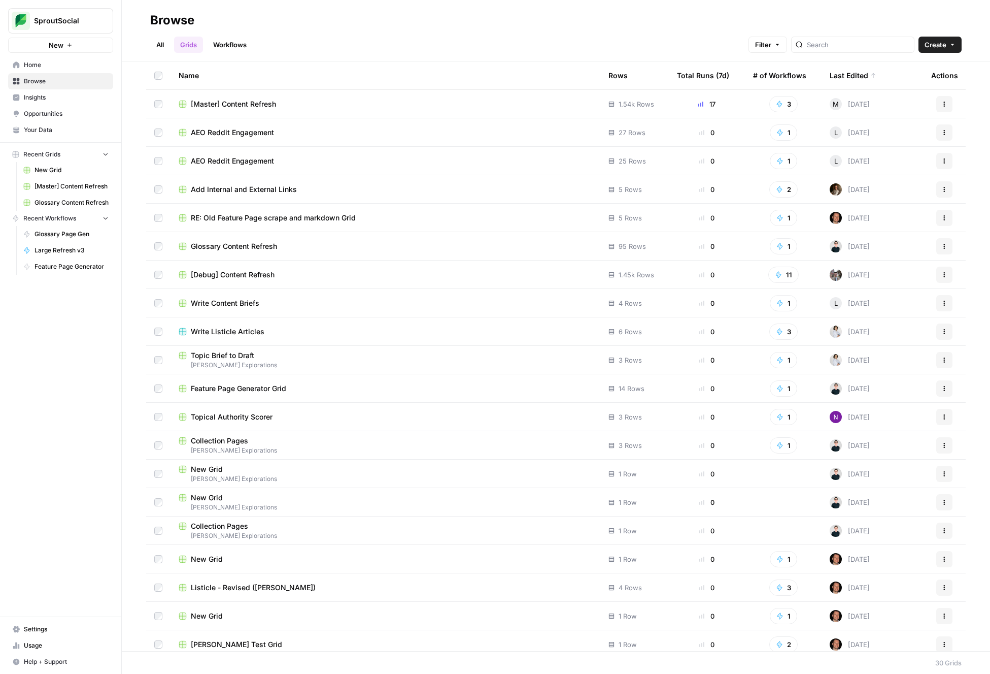
click at [209, 515] on td "New Grid Stanton Explorations" at bounding box center [386, 502] width 430 height 28
click at [212, 499] on span "New Grid" at bounding box center [207, 497] width 32 height 10
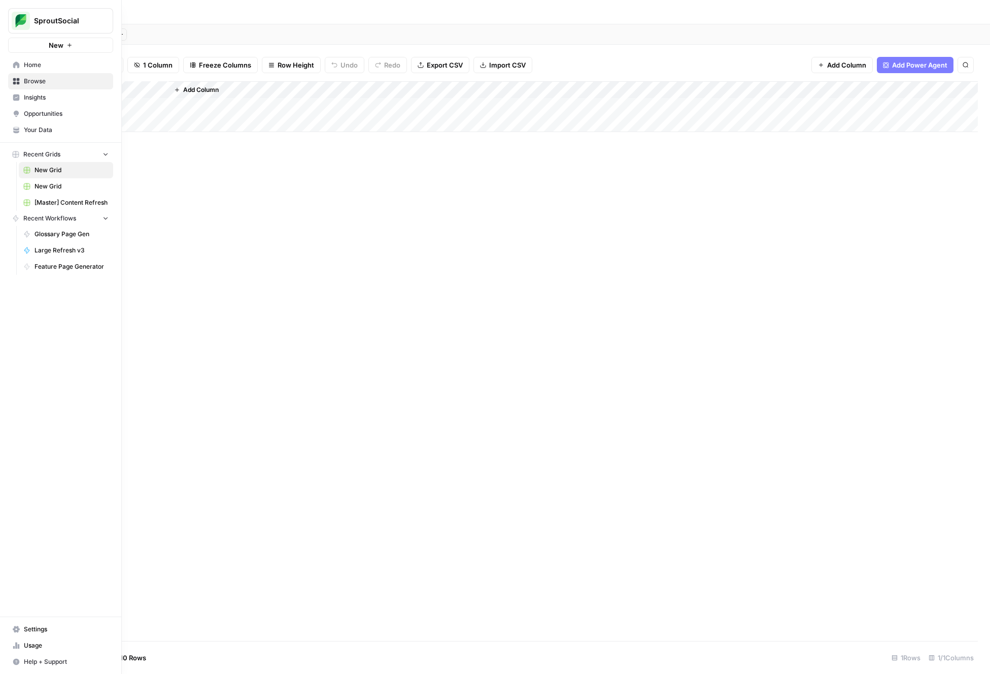
click at [39, 9] on button "SproutSocial" at bounding box center [60, 20] width 105 height 25
click at [16, 79] on icon at bounding box center [16, 81] width 7 height 7
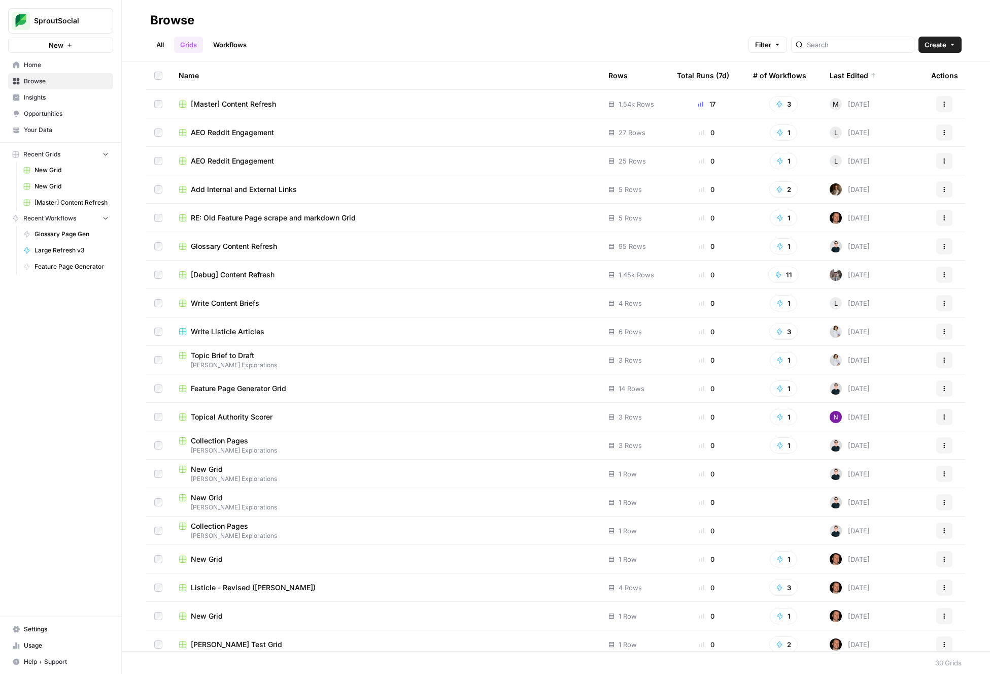
click at [273, 245] on span "Glossary Content Refresh" at bounding box center [234, 246] width 86 height 10
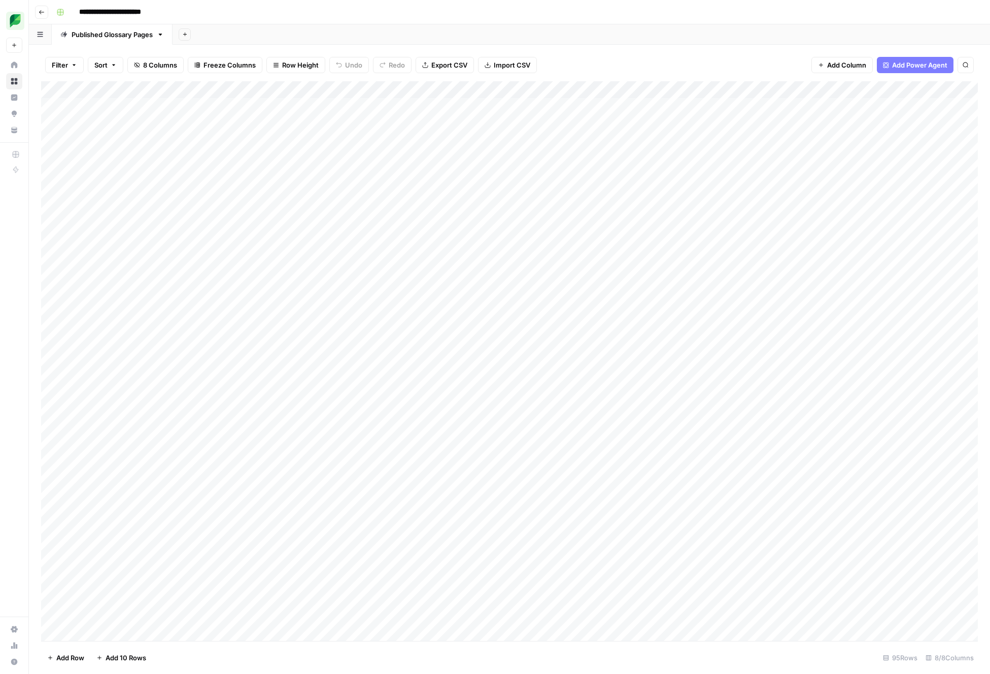
click at [554, 29] on div "Add Sheet" at bounding box center [582, 34] width 818 height 20
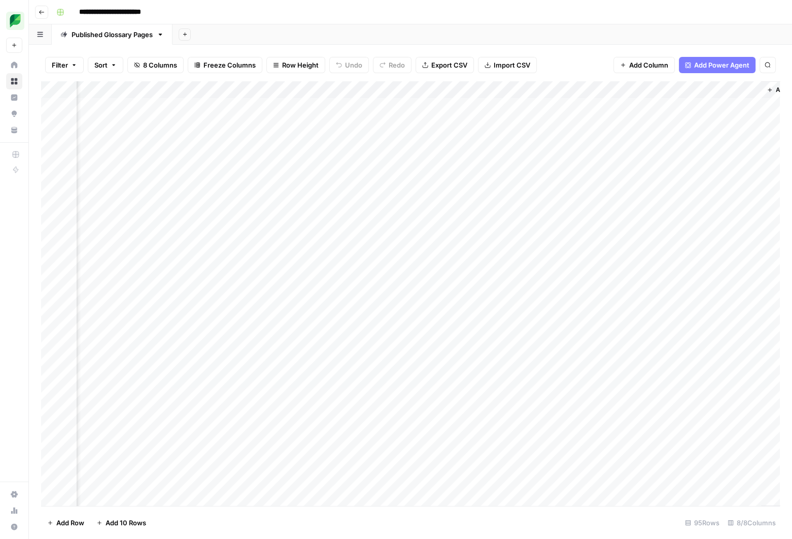
scroll to position [0, 407]
click at [582, 106] on div "Add Column" at bounding box center [410, 293] width 739 height 425
click at [609, 104] on div "Add Column" at bounding box center [410, 293] width 739 height 425
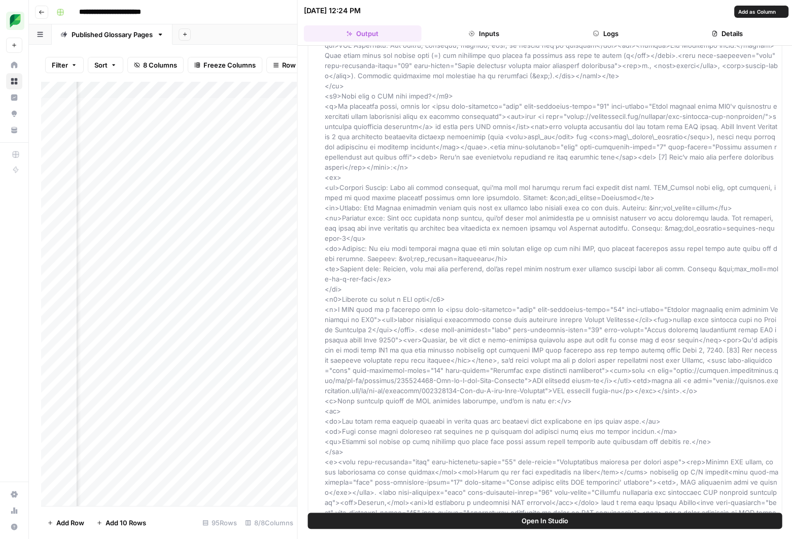
scroll to position [382, 0]
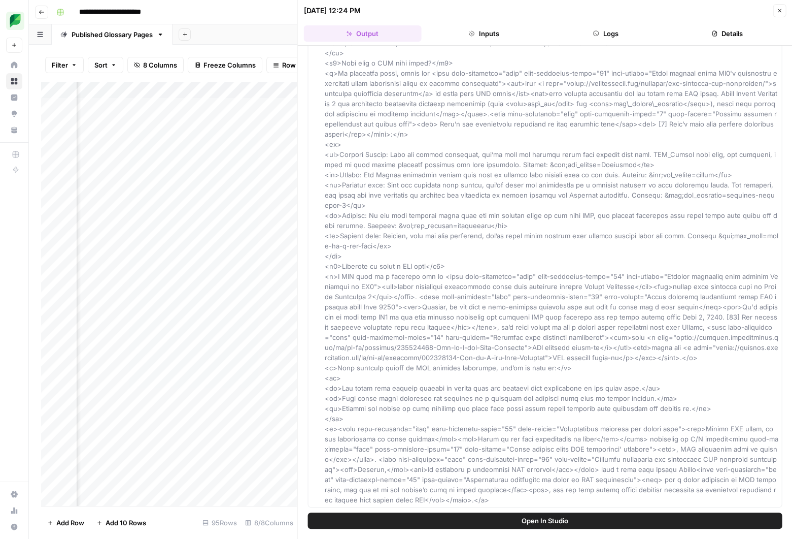
click at [484, 31] on button "Inputs" at bounding box center [484, 33] width 118 height 16
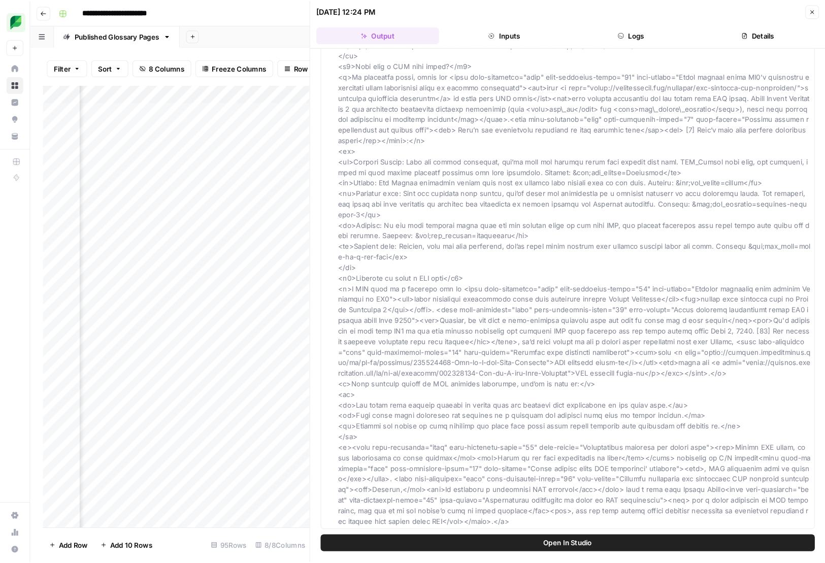
scroll to position [0, 0]
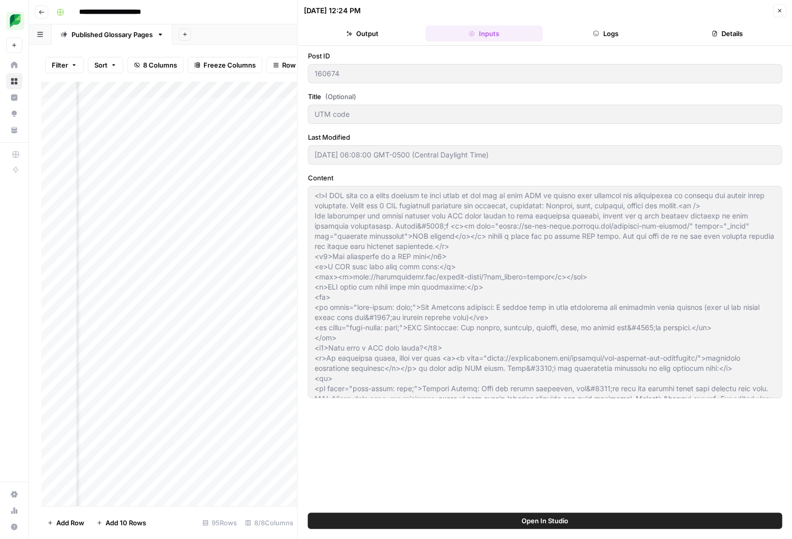
click at [610, 35] on button "Logs" at bounding box center [606, 33] width 118 height 16
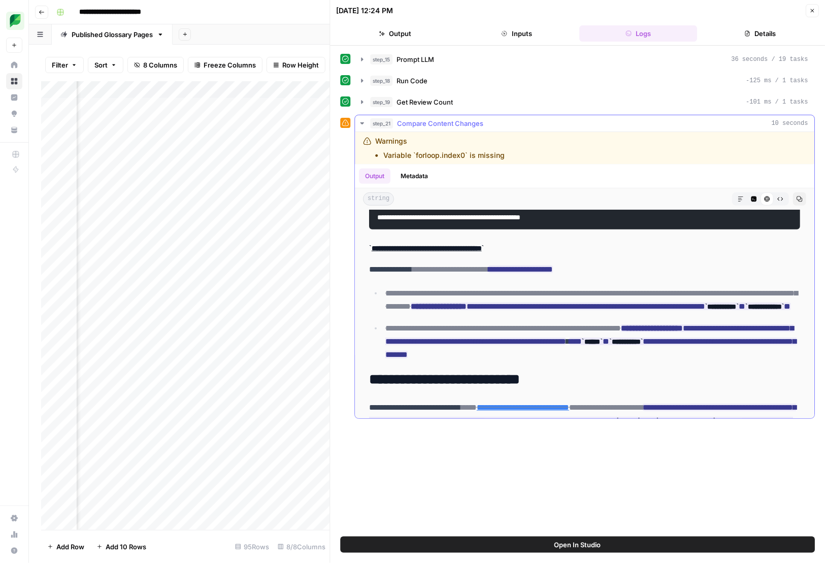
scroll to position [224, 0]
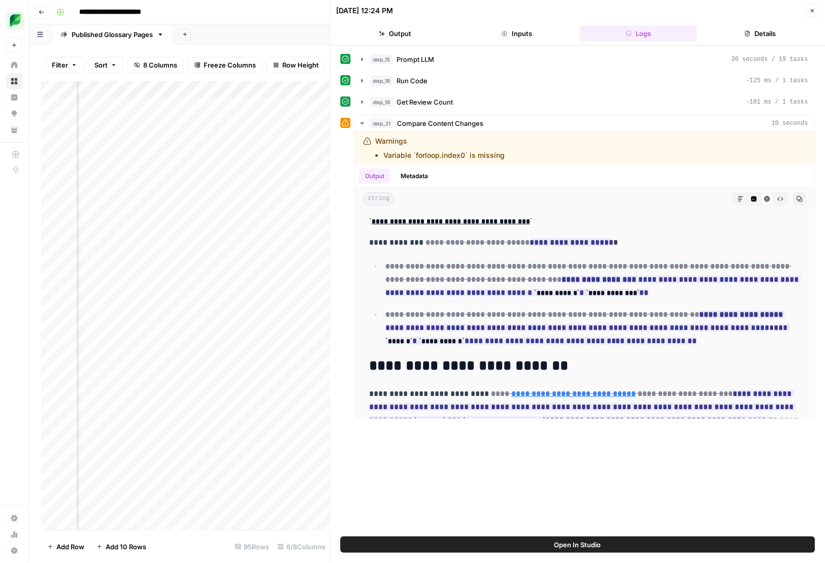
drag, startPoint x: 256, startPoint y: 179, endPoint x: 45, endPoint y: 134, distance: 215.9
click at [48, 134] on div "Add Column" at bounding box center [185, 305] width 289 height 449
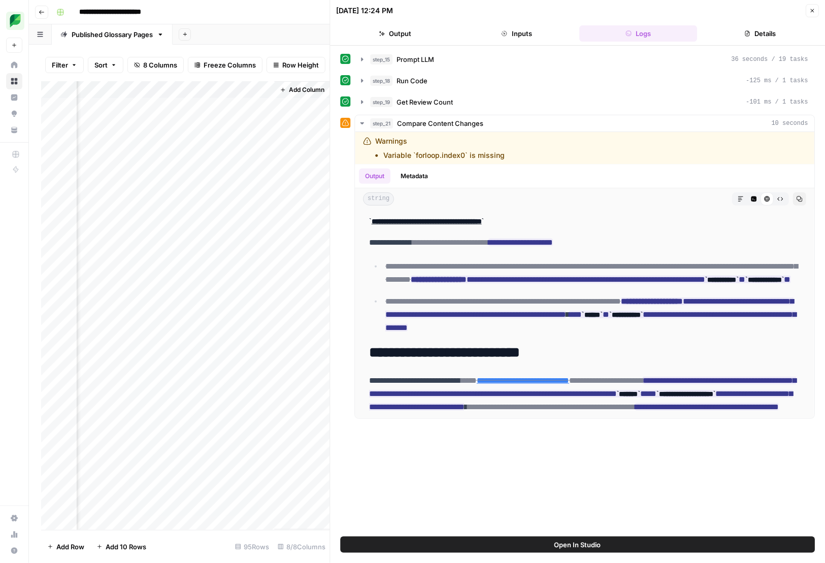
scroll to position [0, 849]
click at [239, 109] on div "Add Column" at bounding box center [185, 305] width 289 height 449
click at [310, 108] on div "Add Column" at bounding box center [302, 305] width 56 height 448
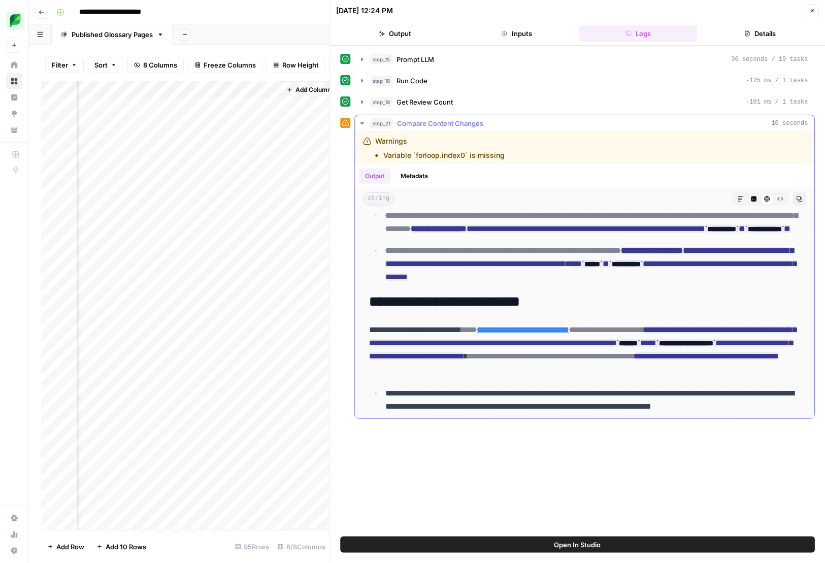
scroll to position [0, 0]
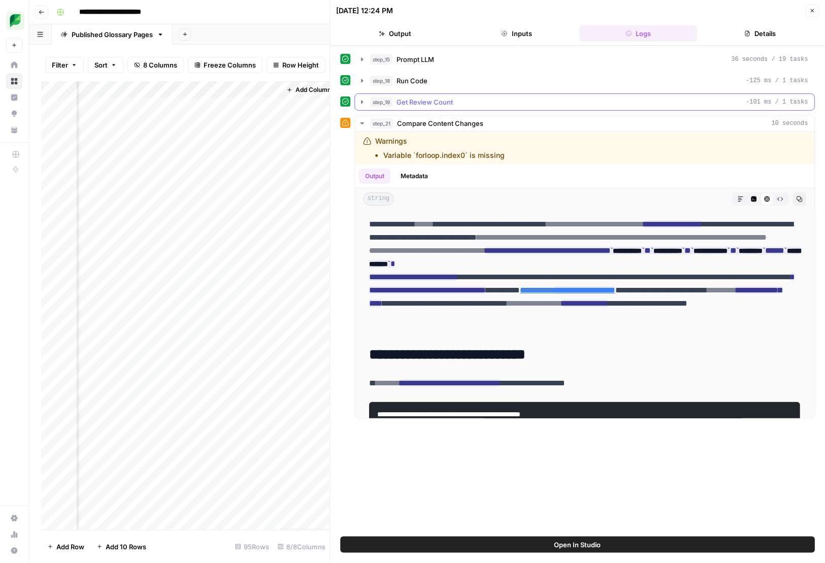
click at [453, 98] on span "Get Review Count" at bounding box center [425, 102] width 56 height 10
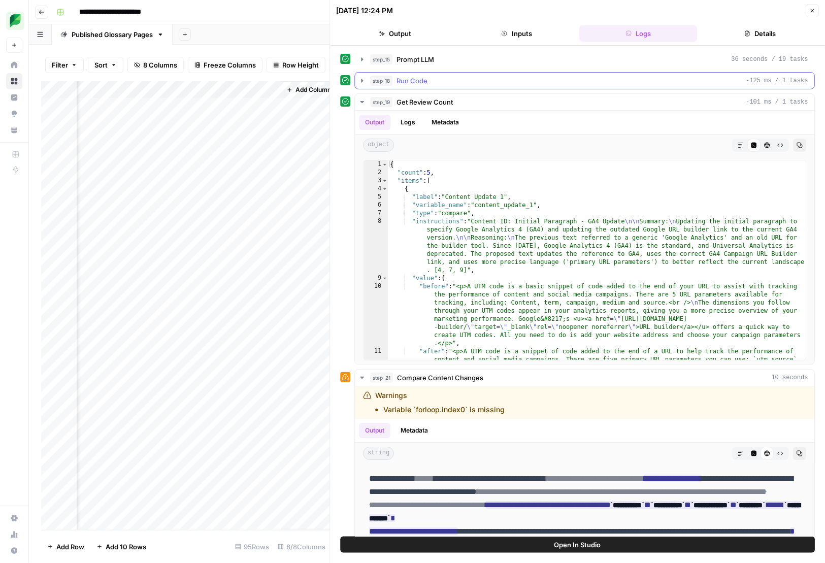
click at [499, 79] on div "step_18 Run Code -125 ms / 1 tasks" at bounding box center [590, 81] width 438 height 10
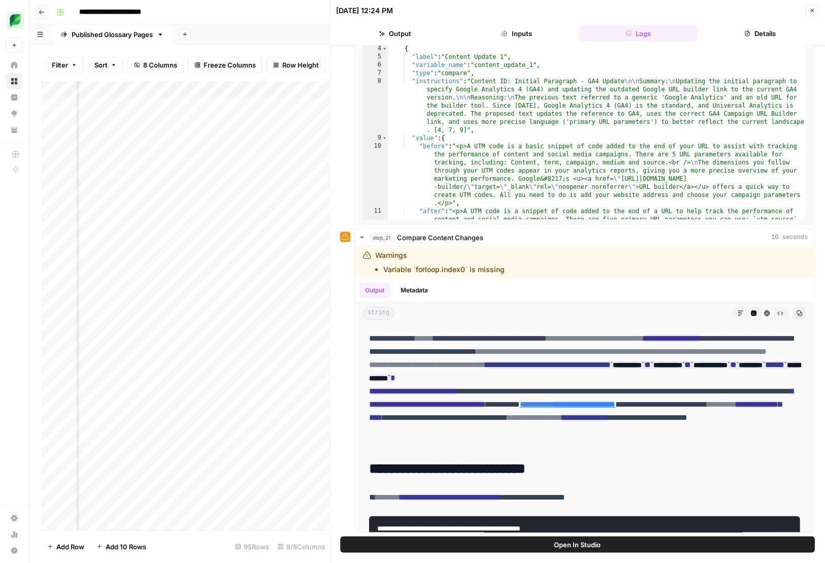
scroll to position [0, 725]
click at [258, 209] on div "Add Column" at bounding box center [185, 305] width 289 height 449
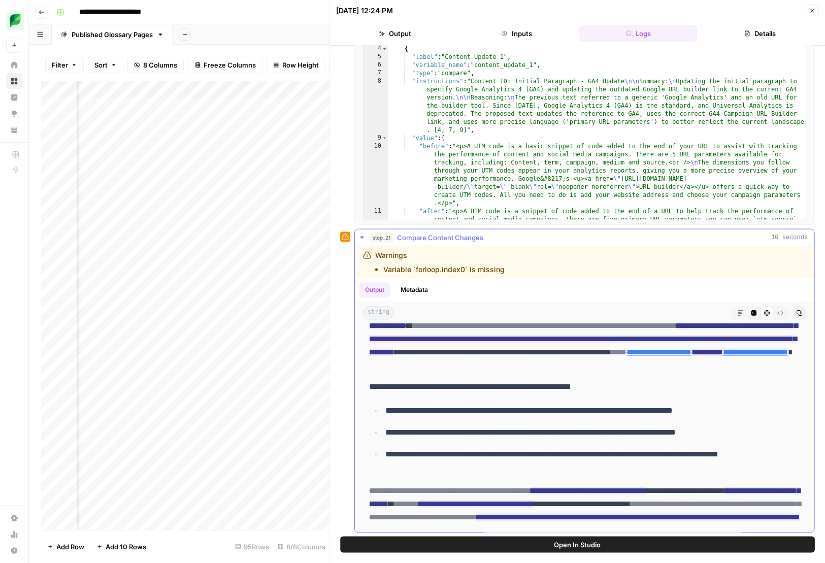
scroll to position [727, 0]
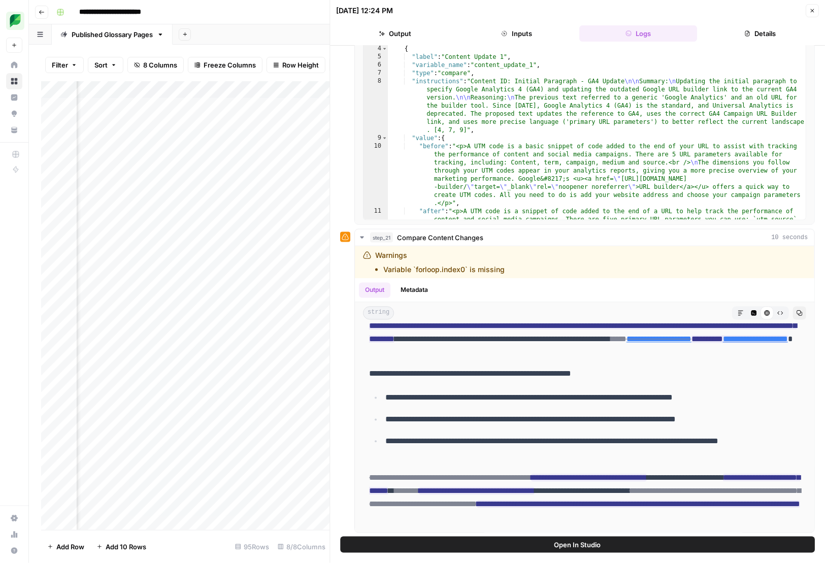
click at [223, 157] on div "Add Column" at bounding box center [185, 305] width 289 height 449
click at [251, 157] on div "Add Column" at bounding box center [185, 305] width 289 height 449
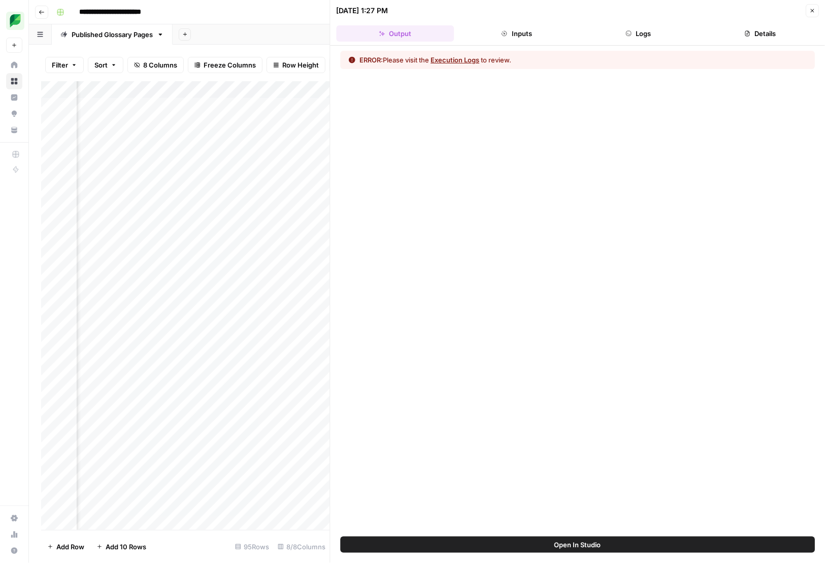
click at [463, 58] on button "Execution Logs" at bounding box center [455, 60] width 49 height 10
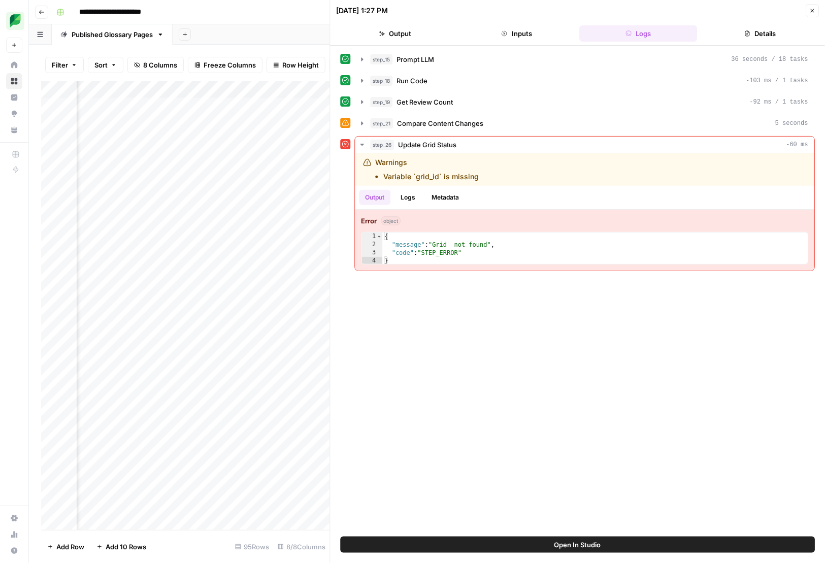
click at [813, 15] on button "Close" at bounding box center [812, 10] width 13 height 13
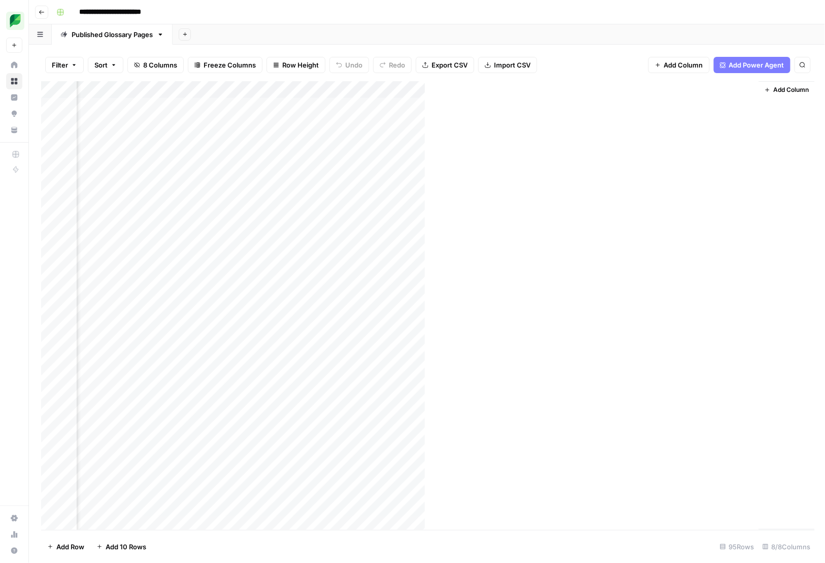
scroll to position [0, 362]
click at [653, 106] on div "Add Column" at bounding box center [427, 305] width 772 height 449
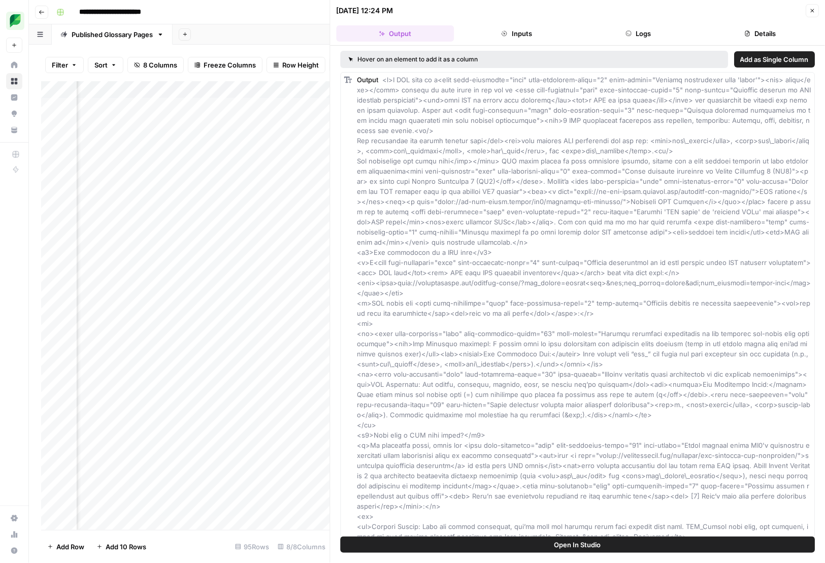
click at [496, 37] on button "Inputs" at bounding box center [517, 33] width 118 height 16
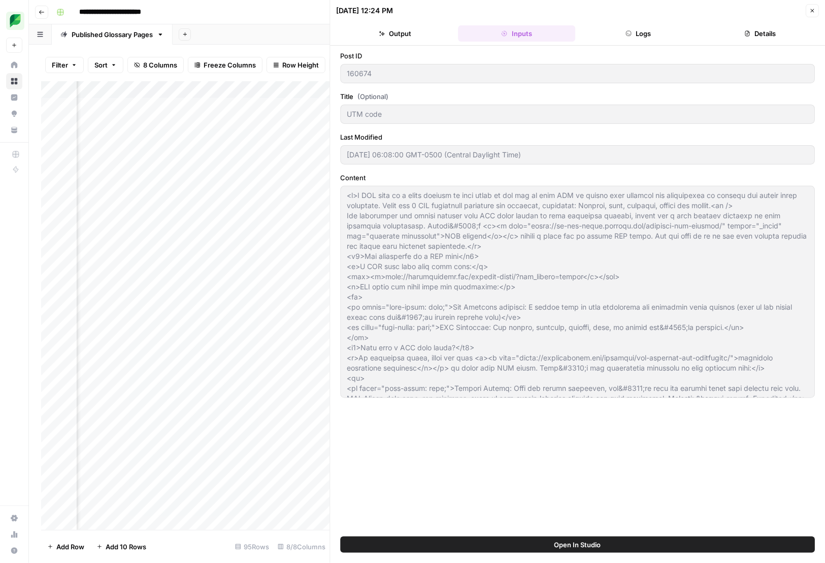
click at [609, 35] on button "Logs" at bounding box center [639, 33] width 118 height 16
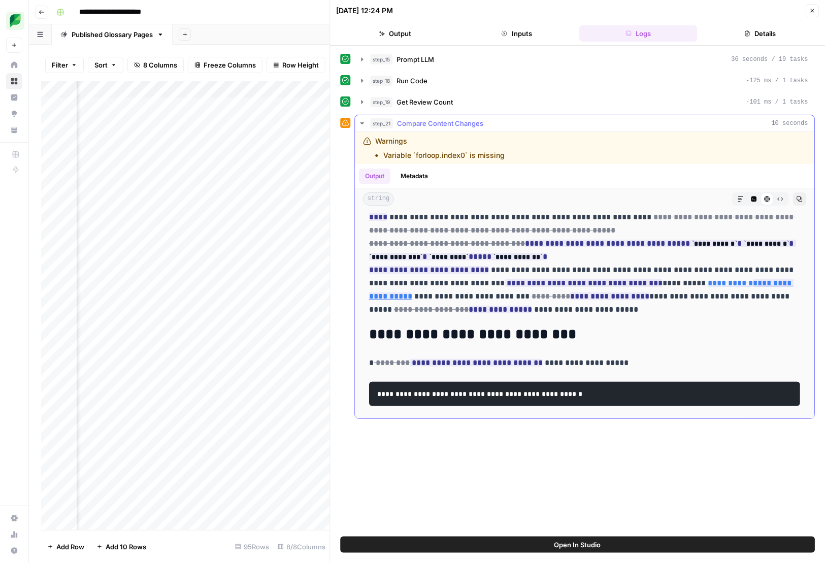
scroll to position [86, 0]
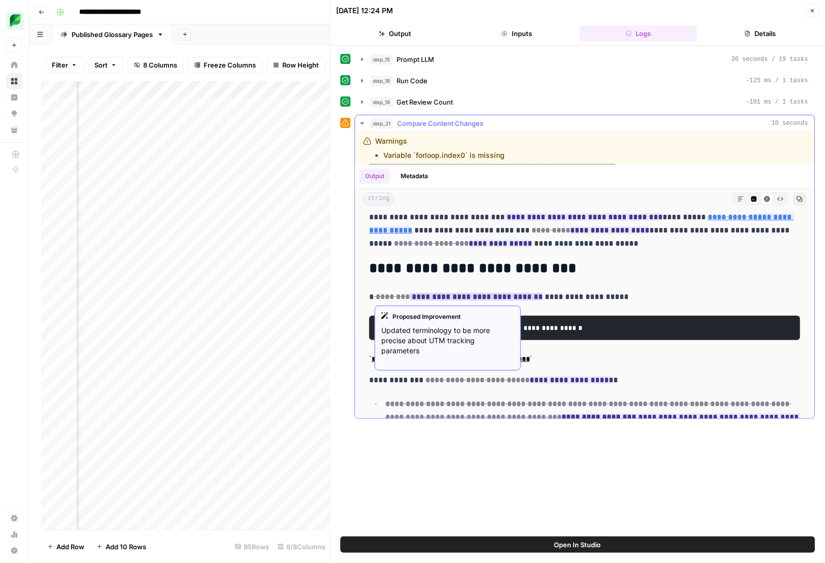
click at [429, 316] on div "Proposed Improvement" at bounding box center [447, 316] width 133 height 9
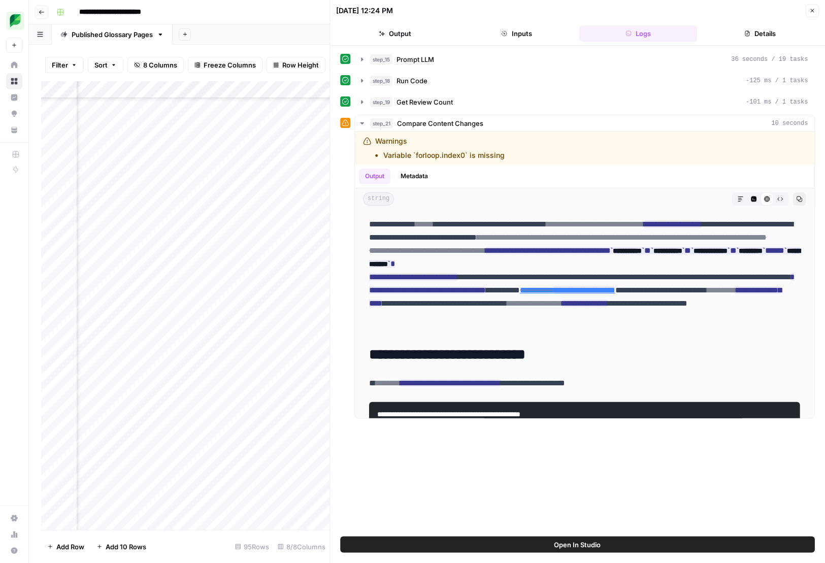
scroll to position [1224, 362]
click at [814, 12] on icon "button" at bounding box center [812, 11] width 6 height 6
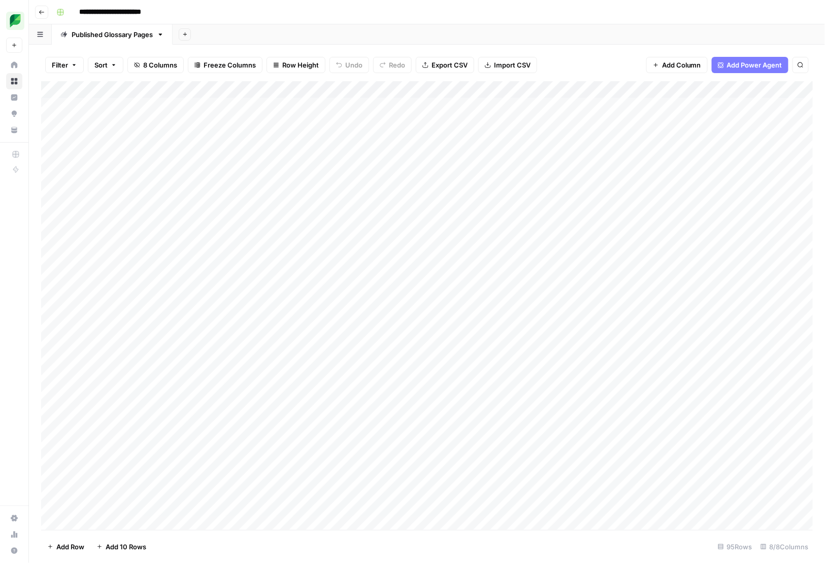
click at [587, 106] on div "Add Column" at bounding box center [427, 305] width 772 height 449
click at [588, 140] on div "Add Column" at bounding box center [427, 305] width 772 height 449
click at [328, 35] on div "Add Sheet" at bounding box center [499, 34] width 652 height 20
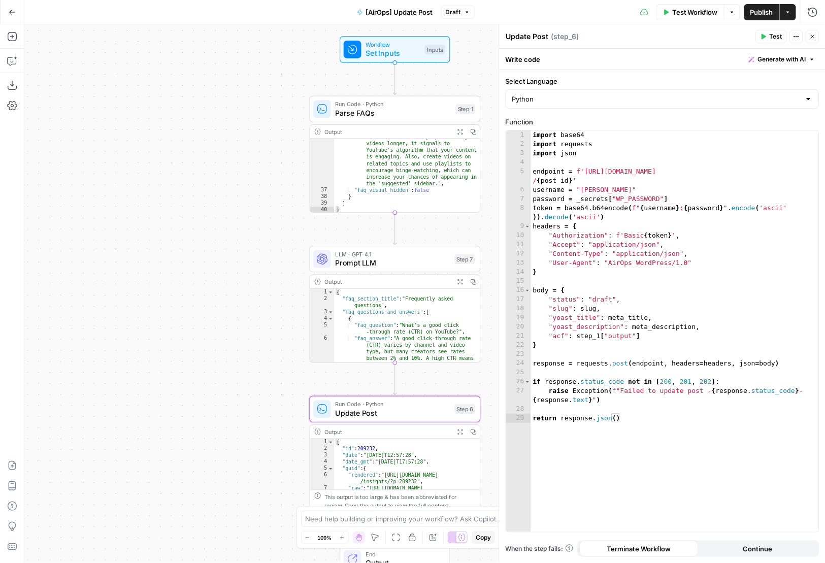
scroll to position [601, 0]
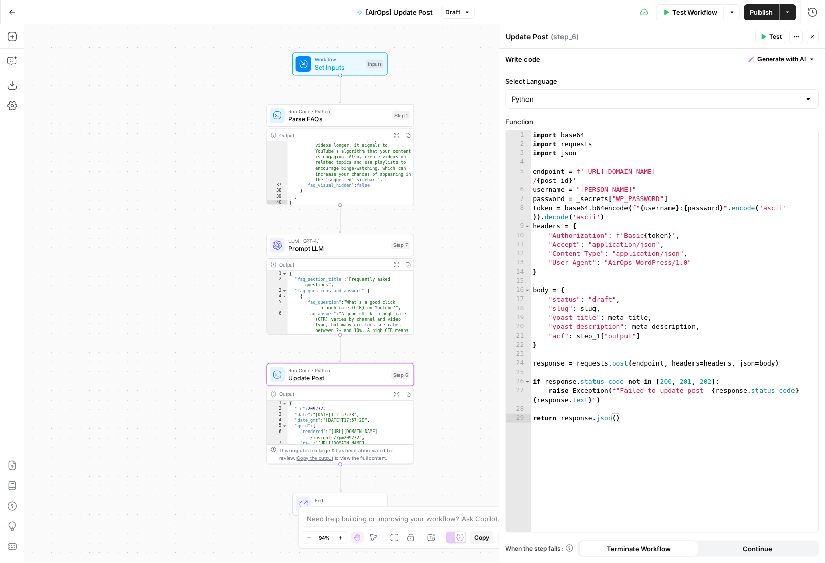
click at [439, 79] on div "Workflow Set Inputs Inputs Run Code · Python Parse FAQs Step 1 Output Expand Ou…" at bounding box center [424, 293] width 800 height 539
click at [814, 36] on icon "button" at bounding box center [813, 37] width 6 height 6
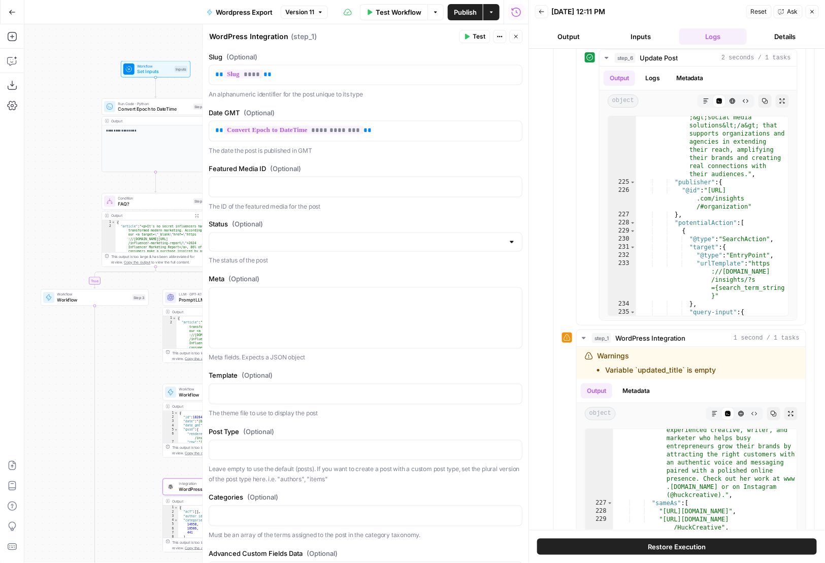
click at [814, 13] on icon "button" at bounding box center [812, 12] width 6 height 6
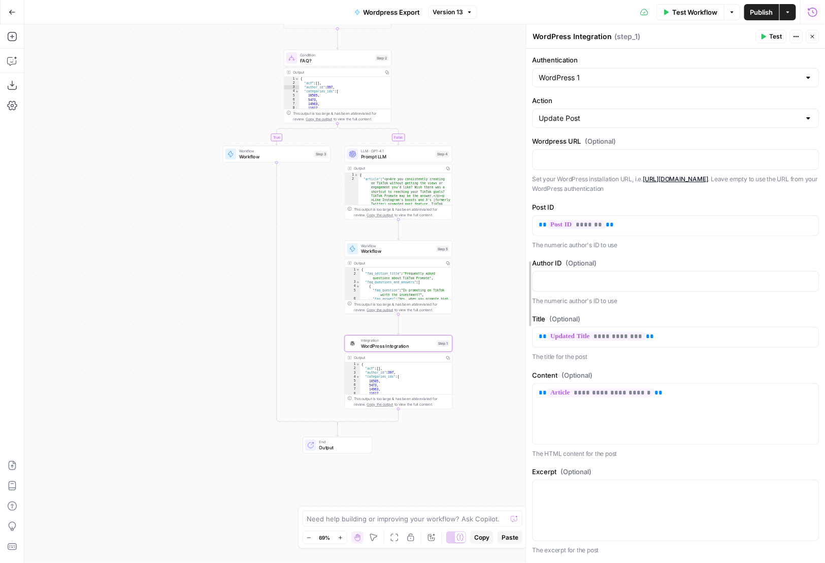
drag, startPoint x: 499, startPoint y: 277, endPoint x: 526, endPoint y: 278, distance: 26.9
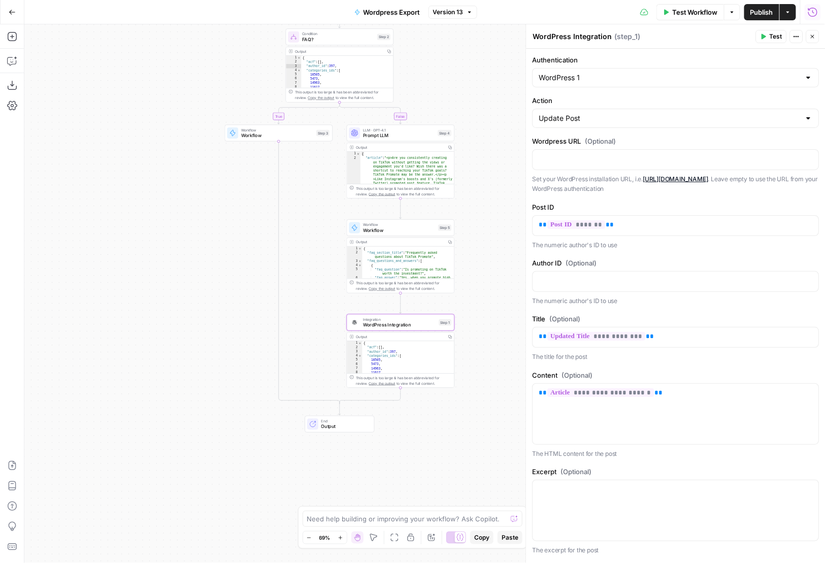
click at [500, 333] on div "**********" at bounding box center [424, 293] width 800 height 539
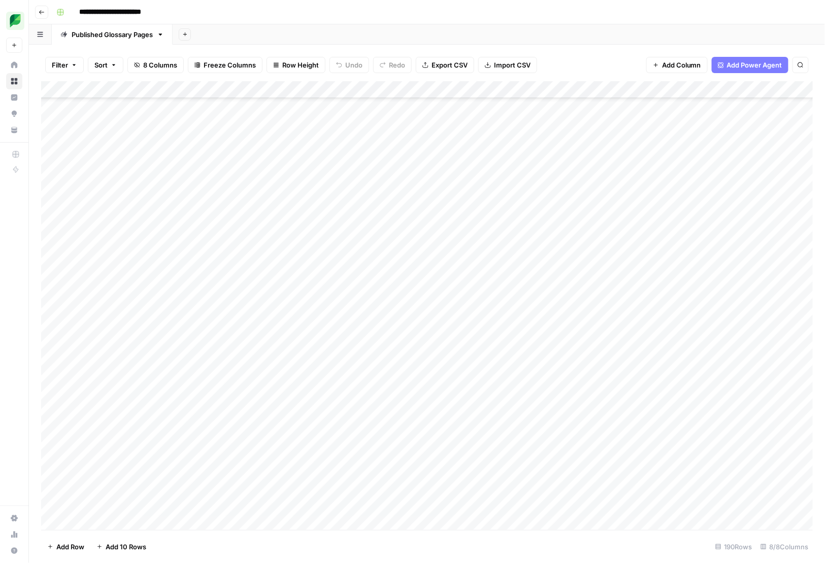
scroll to position [2864, 0]
click at [53, 505] on div "Add Column" at bounding box center [427, 305] width 772 height 449
click at [52, 422] on div "Add Column" at bounding box center [427, 305] width 772 height 449
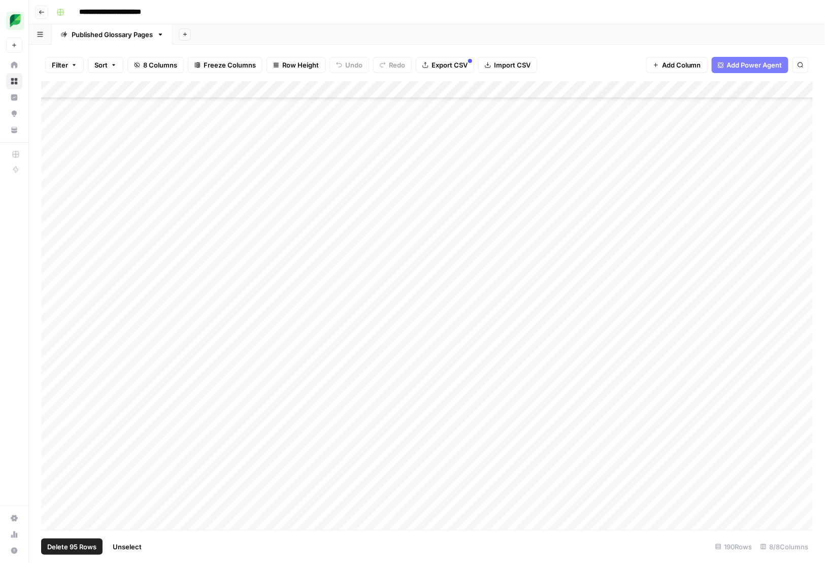
click at [75, 545] on span "Delete 95 Rows" at bounding box center [71, 547] width 49 height 10
click at [378, 116] on span "Delete" at bounding box center [376, 117] width 22 height 10
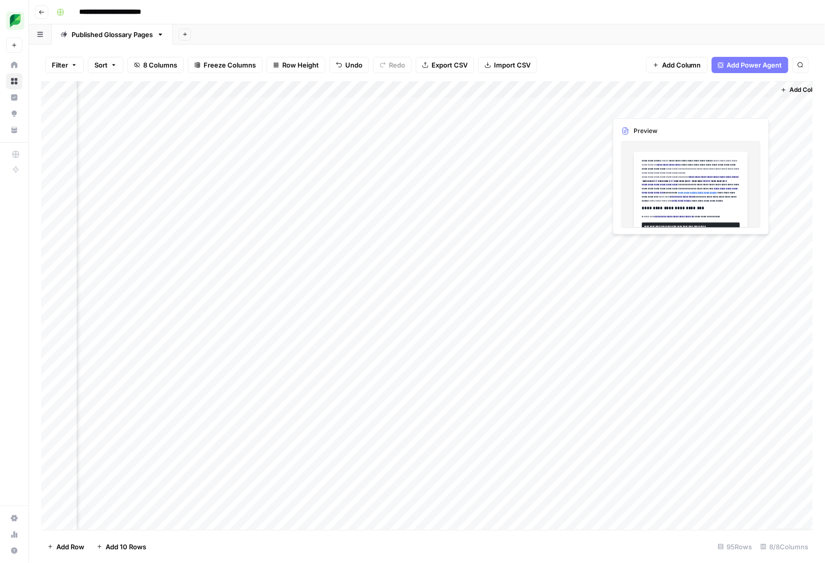
click at [735, 102] on div "Add Column" at bounding box center [427, 305] width 772 height 449
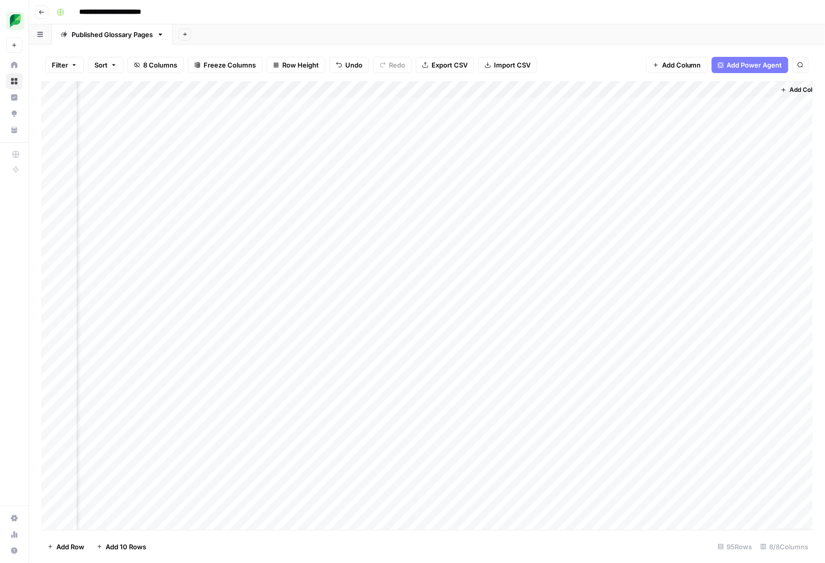
click at [764, 108] on div "Add Column" at bounding box center [427, 305] width 772 height 449
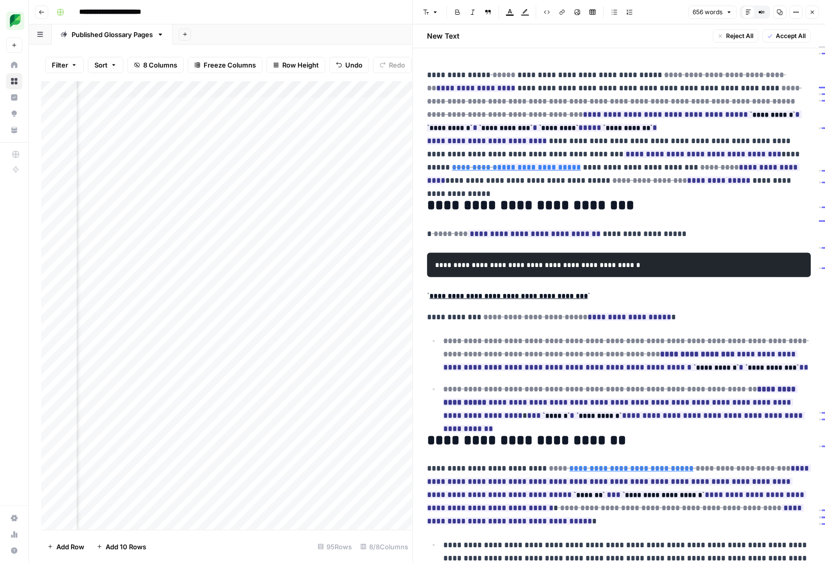
scroll to position [0, 642]
click at [376, 158] on div "Add Column" at bounding box center [227, 305] width 372 height 449
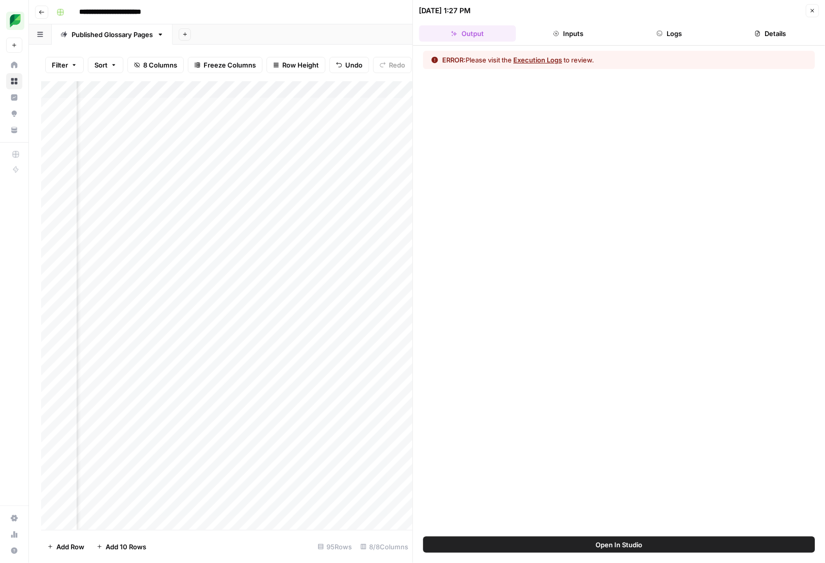
click at [553, 61] on button "Execution Logs" at bounding box center [538, 60] width 49 height 10
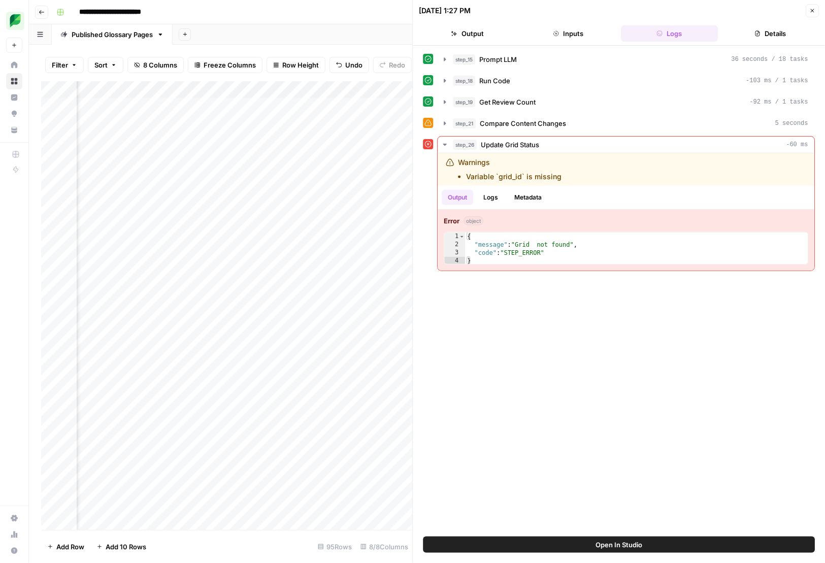
click at [457, 38] on button "Output" at bounding box center [467, 33] width 97 height 16
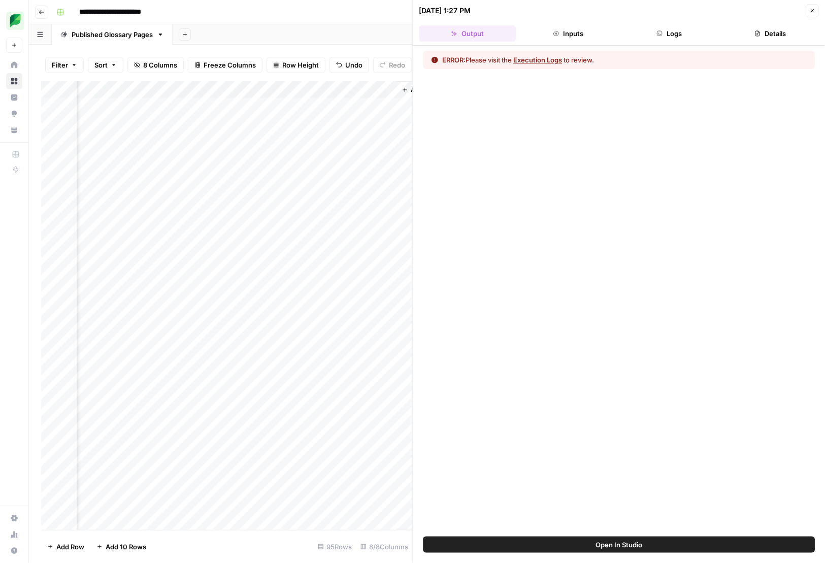
scroll to position [0, 775]
click at [816, 8] on button "Close" at bounding box center [812, 10] width 13 height 13
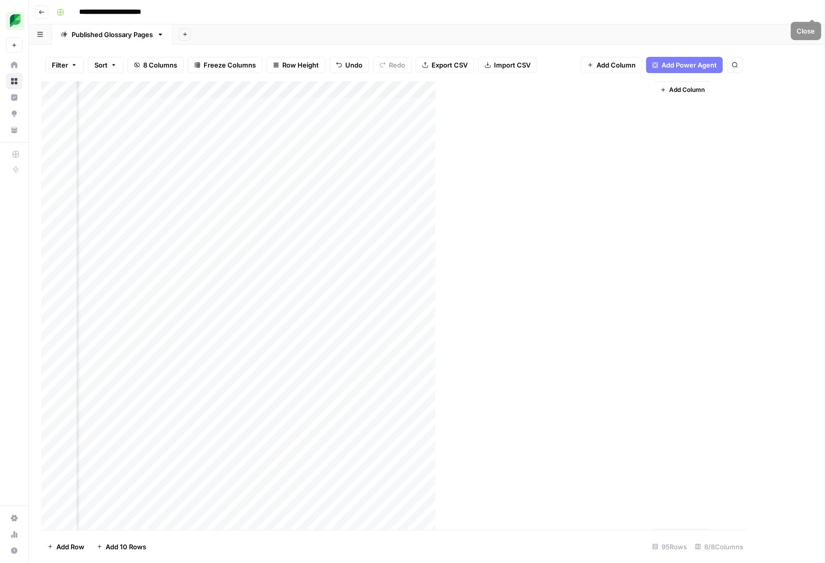
scroll to position [0, 362]
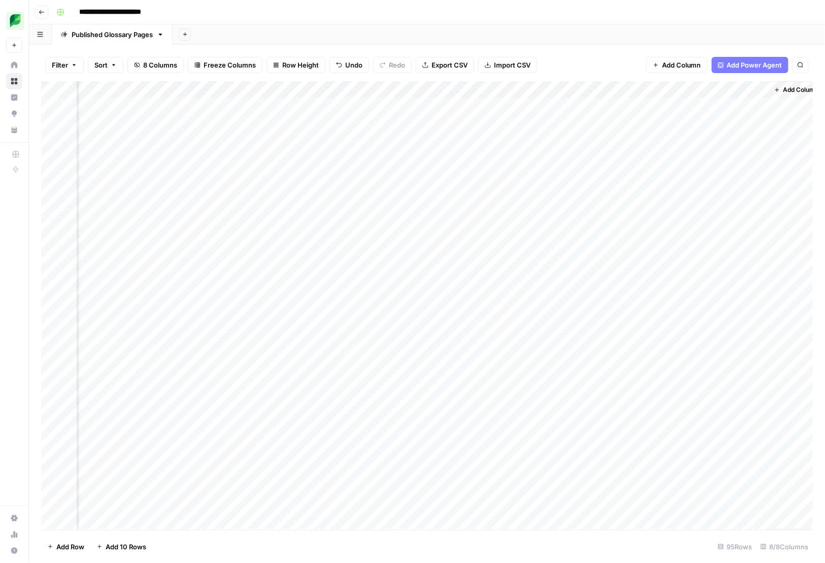
click at [585, 58] on div "Filter Sort 8 Columns Freeze Columns Row Height Undo Redo Export CSV Import CSV…" at bounding box center [427, 65] width 772 height 32
